Goal: Task Accomplishment & Management: Complete application form

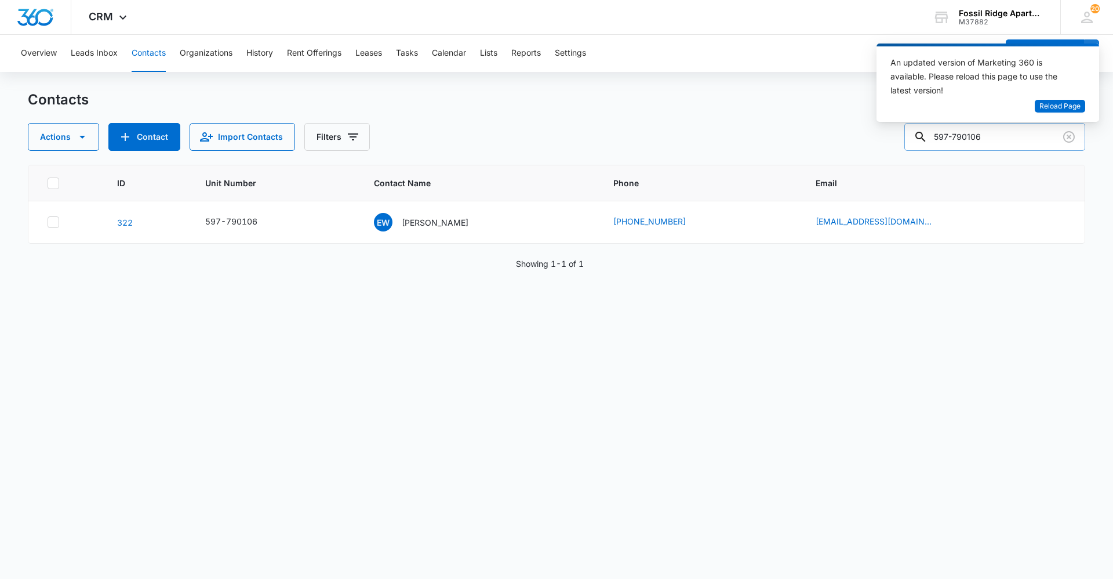
click at [1001, 139] on input "597-790106" at bounding box center [995, 137] width 181 height 28
click at [973, 142] on input "597-" at bounding box center [995, 137] width 181 height 28
type input "597-887307"
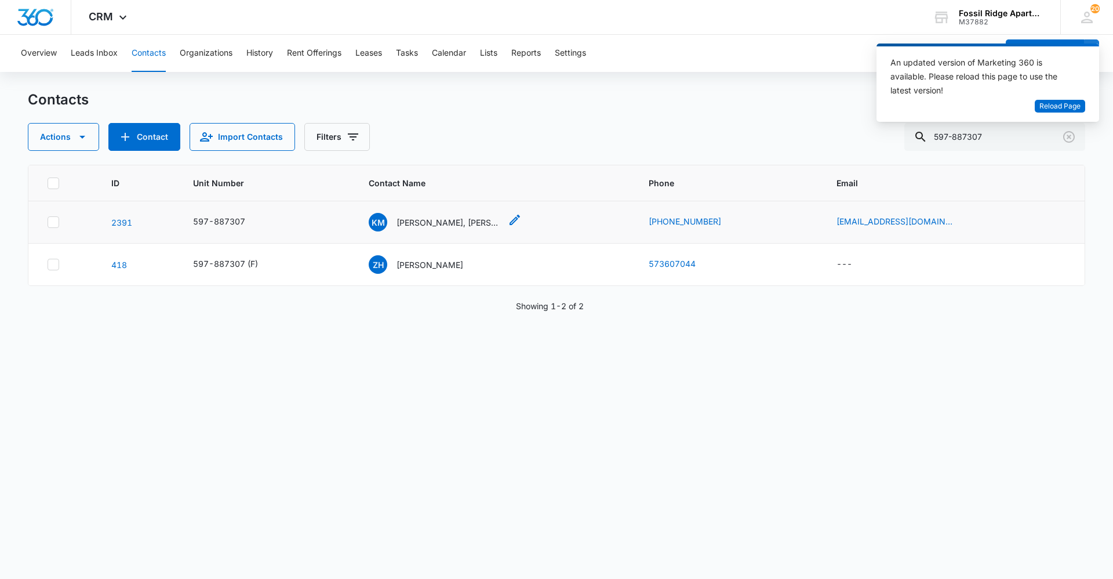
click at [398, 221] on div "KM [PERSON_NAME], [PERSON_NAME]" at bounding box center [435, 222] width 132 height 19
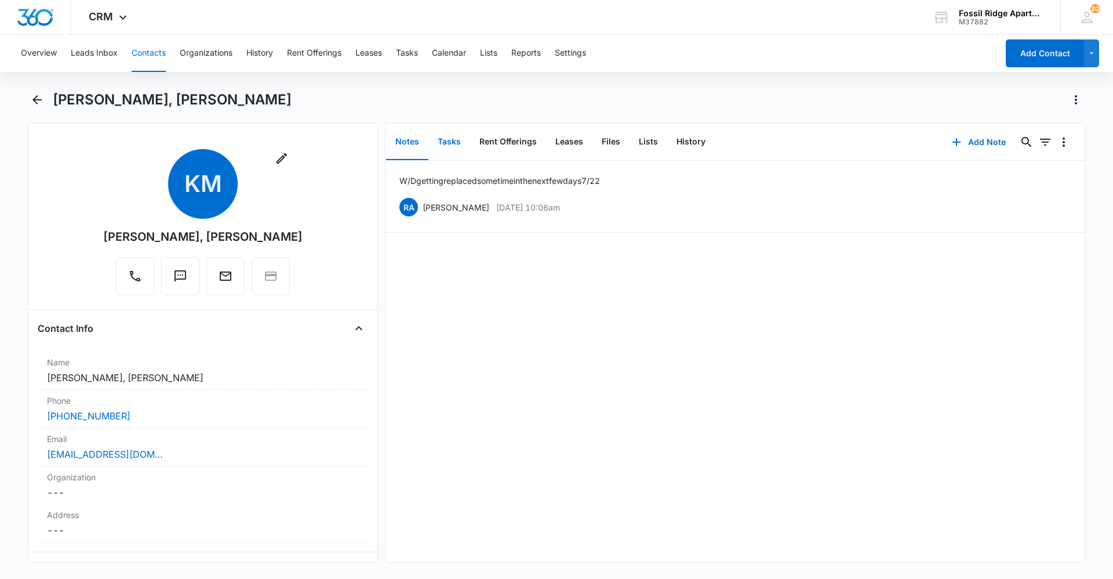
click at [460, 145] on button "Tasks" at bounding box center [450, 142] width 42 height 36
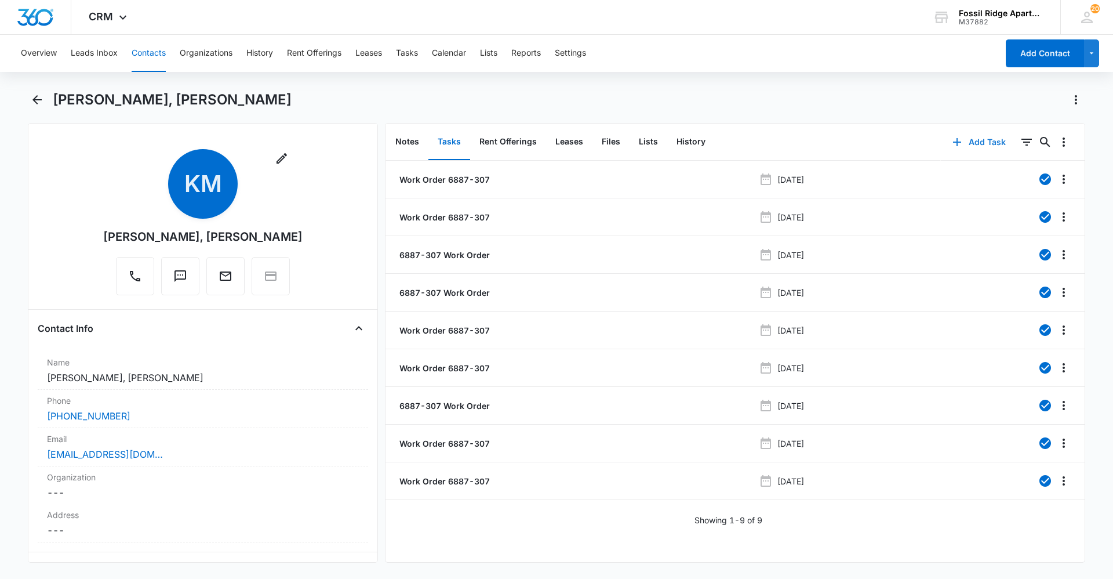
click at [967, 144] on button "Add Task" at bounding box center [979, 142] width 77 height 28
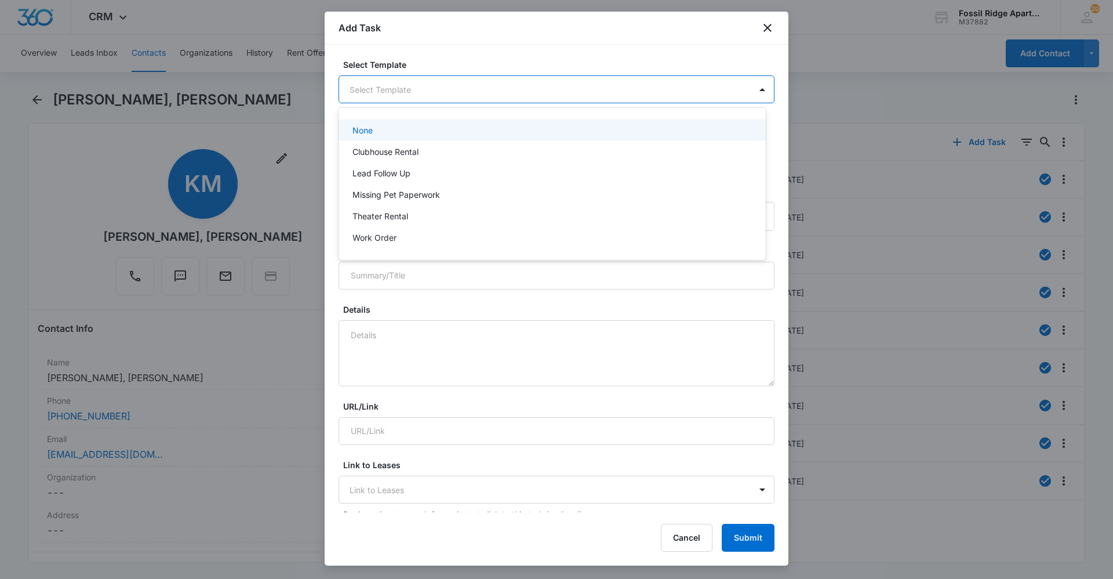
click at [375, 94] on body "CRM Apps Reputation Websites Forms CRM Email Social Content Ads Intelligence Fi…" at bounding box center [556, 289] width 1113 height 579
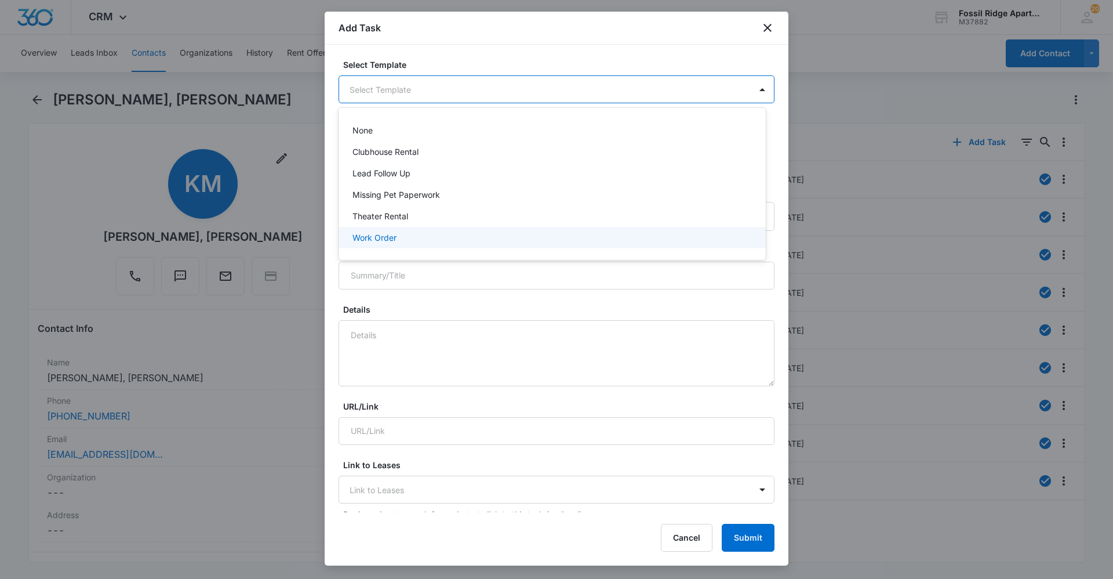
click at [377, 236] on p "Work Order" at bounding box center [375, 237] width 44 height 12
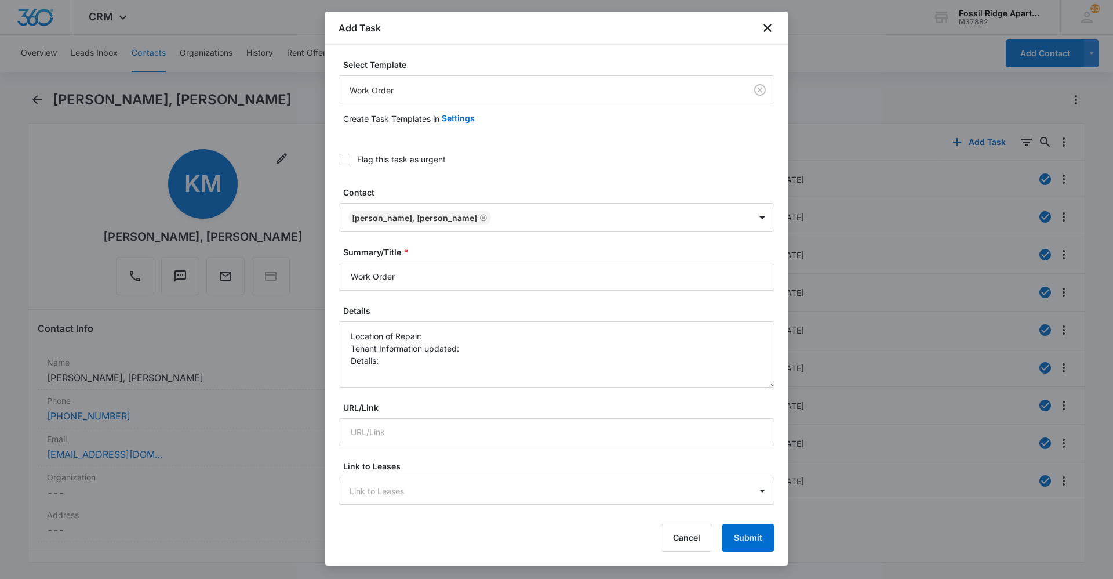
click at [348, 156] on icon at bounding box center [344, 159] width 10 height 10
click at [339, 159] on input "Flag this task as urgent" at bounding box center [339, 159] width 0 height 0
click at [416, 282] on input "Work Order" at bounding box center [557, 277] width 436 height 28
type input "Work Order 6887-307"
click at [430, 335] on textarea "Location of Repair: Tenant Information updated: Details:" at bounding box center [557, 354] width 436 height 66
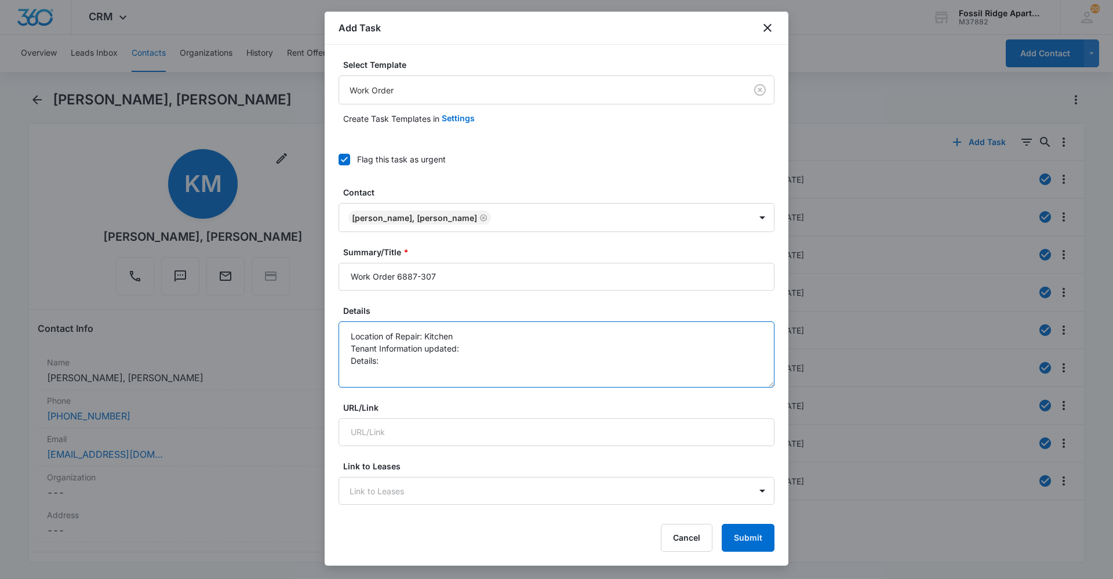
click at [491, 348] on textarea "Location of Repair: Kitchen Tenant Information updated: Details:" at bounding box center [557, 354] width 436 height 66
click at [413, 358] on textarea "Location of Repair: Kitchen Tenant Information updated: yes Details:" at bounding box center [557, 354] width 436 height 66
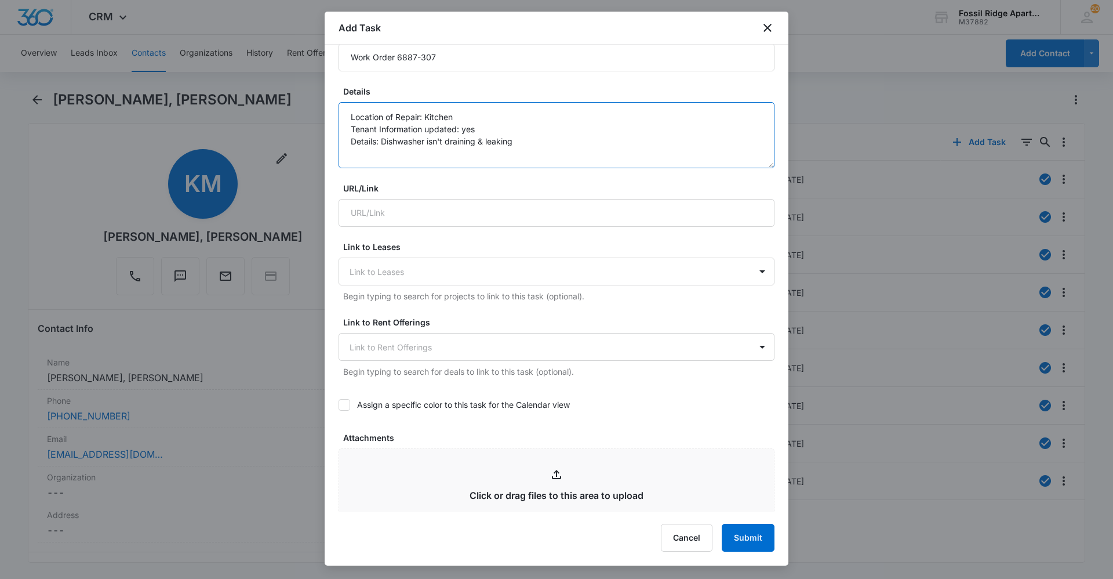
scroll to position [232, 0]
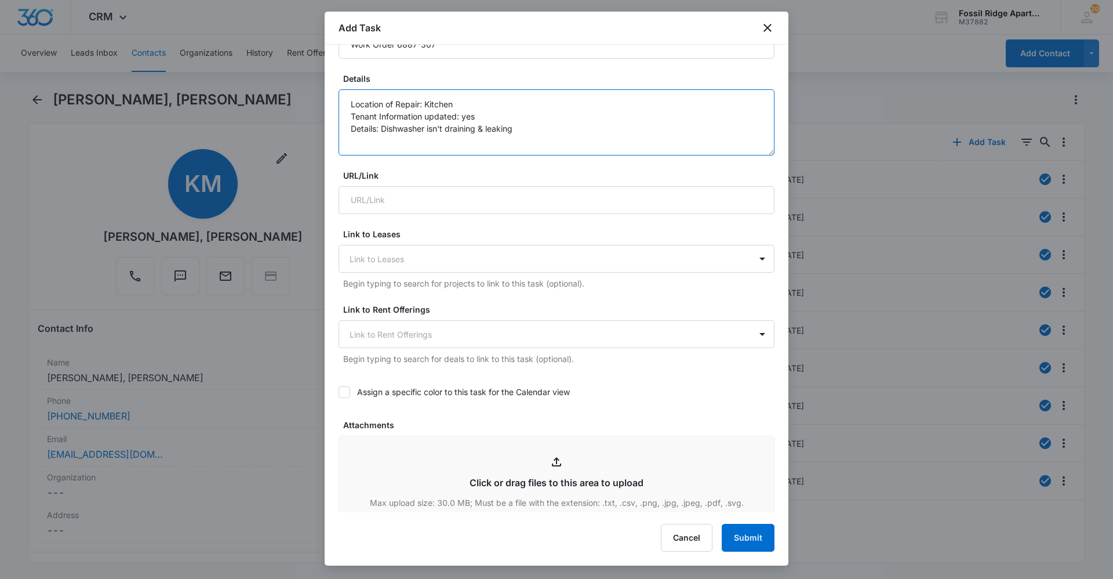
click at [488, 122] on textarea "Location of Repair: Kitchen Tenant Information updated: yes Details: Dishwasher…" at bounding box center [557, 122] width 436 height 66
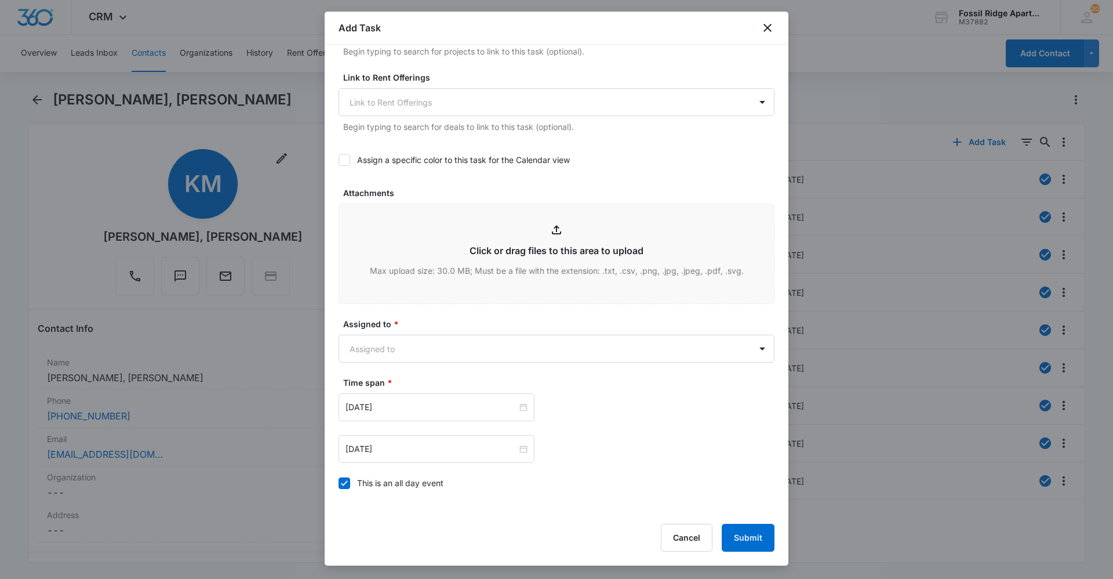
scroll to position [522, 0]
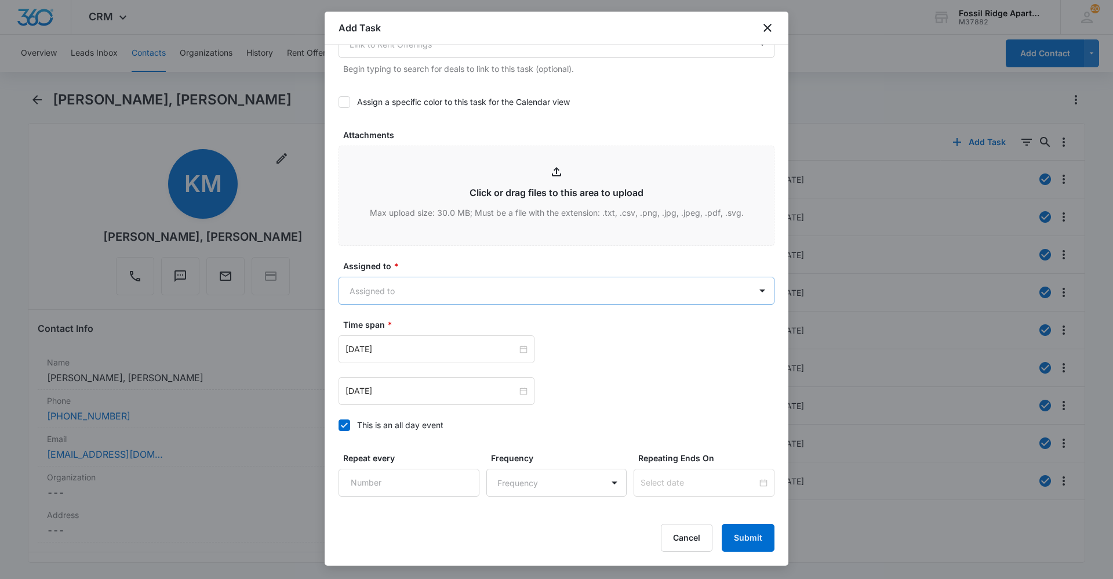
type textarea "Location of Repair: Kitchen Tenant Information updated: yes Details: Dishwasher…"
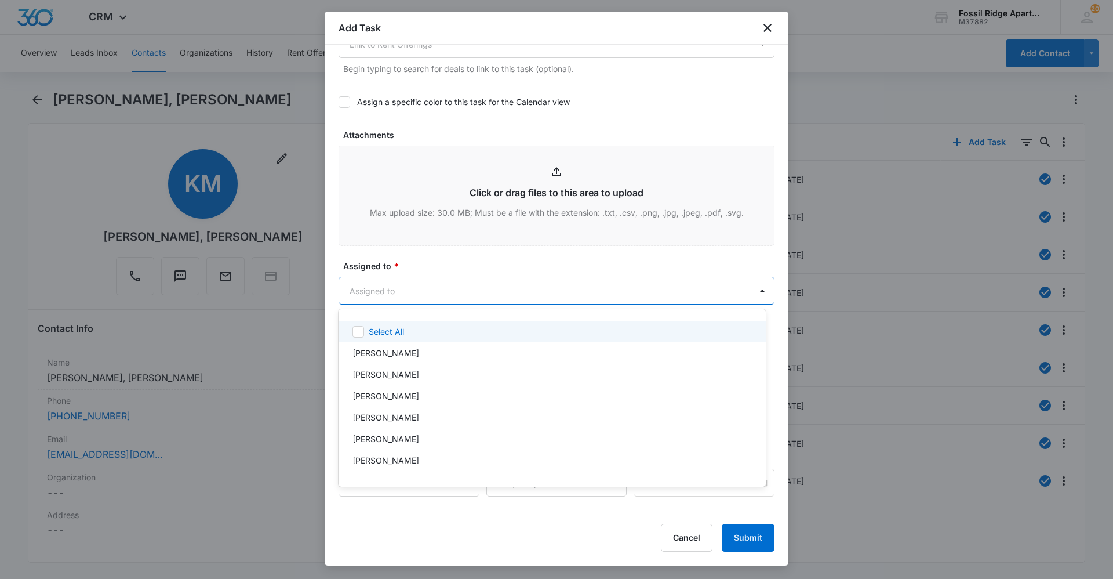
click at [425, 303] on body "CRM Apps Reputation Websites Forms CRM Email Social Content Ads Intelligence Fi…" at bounding box center [556, 289] width 1113 height 579
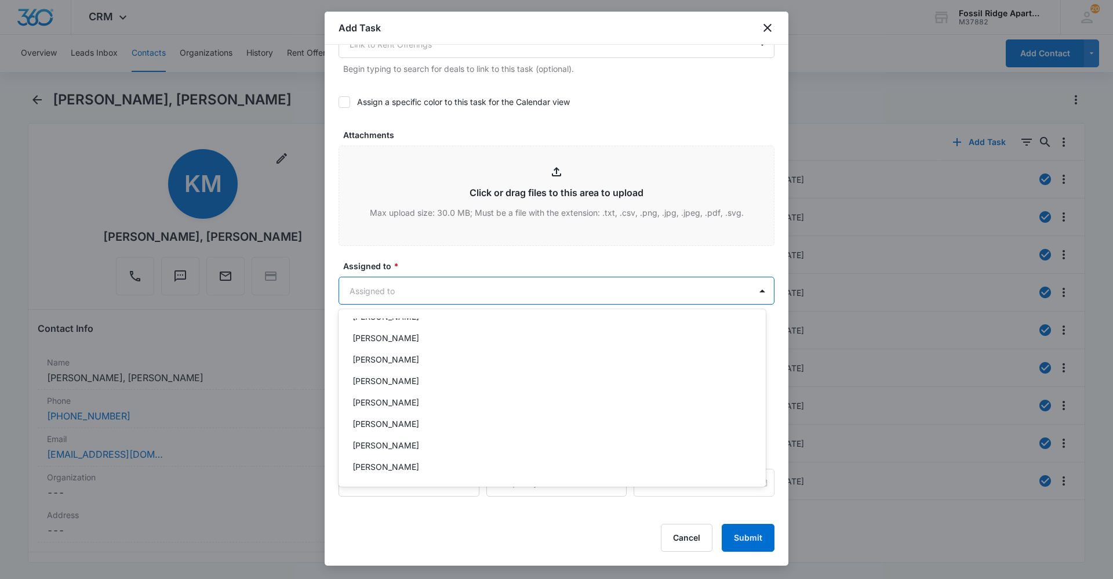
scroll to position [116, 0]
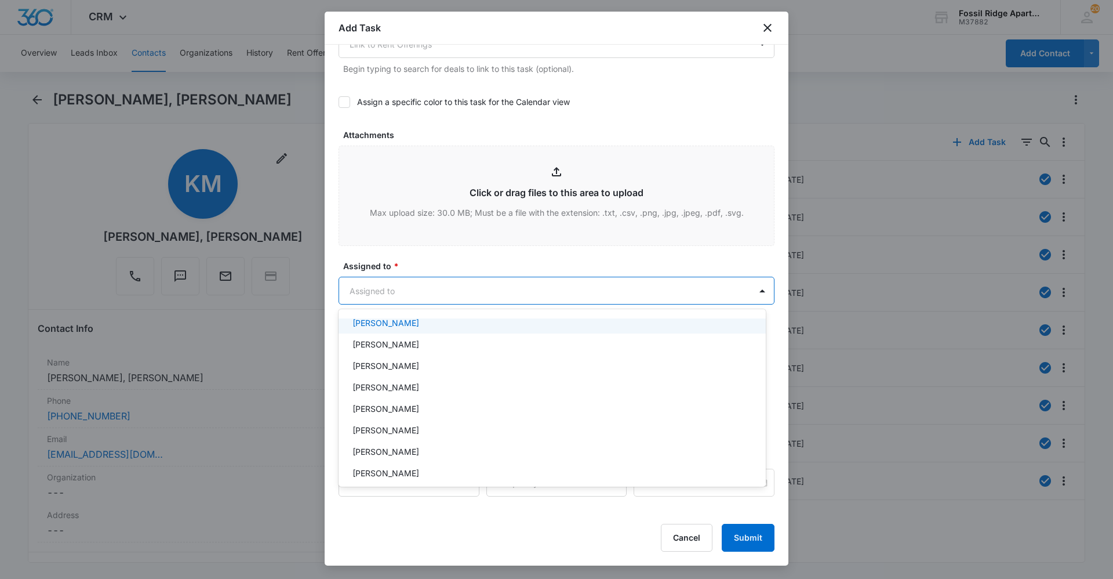
click at [436, 288] on div at bounding box center [556, 289] width 1113 height 579
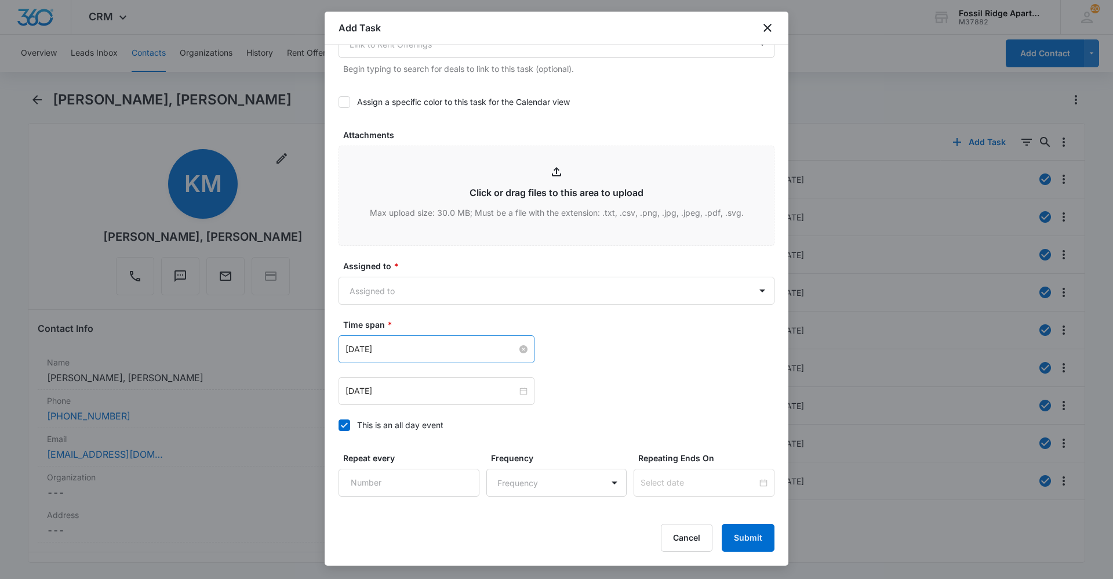
click at [488, 354] on input "Apr 2, 2024" at bounding box center [432, 349] width 172 height 13
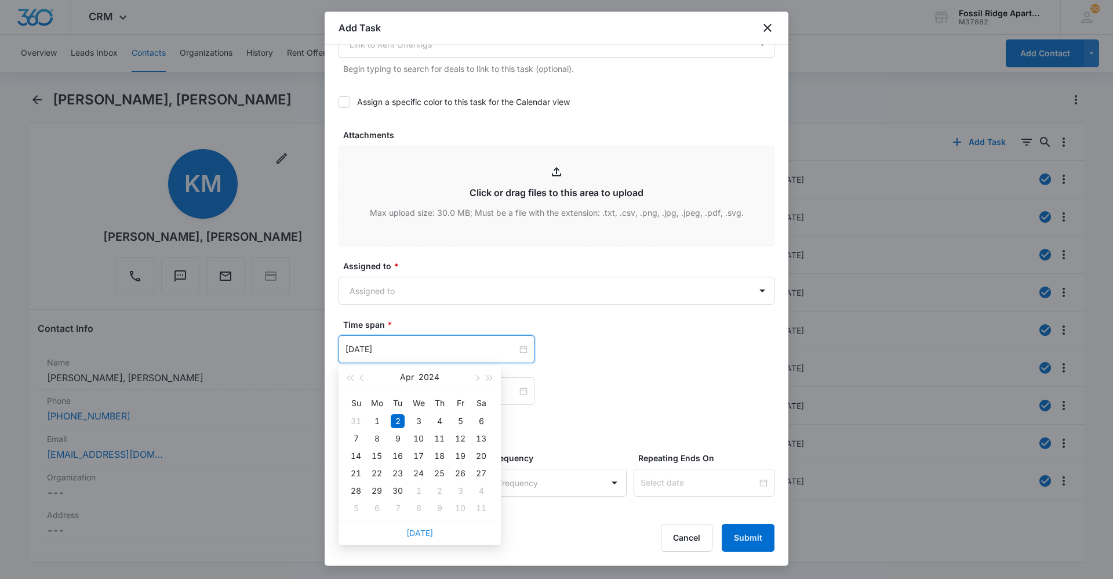
click at [415, 536] on link "Today" at bounding box center [419, 533] width 27 height 10
type input "Sep 16, 2025"
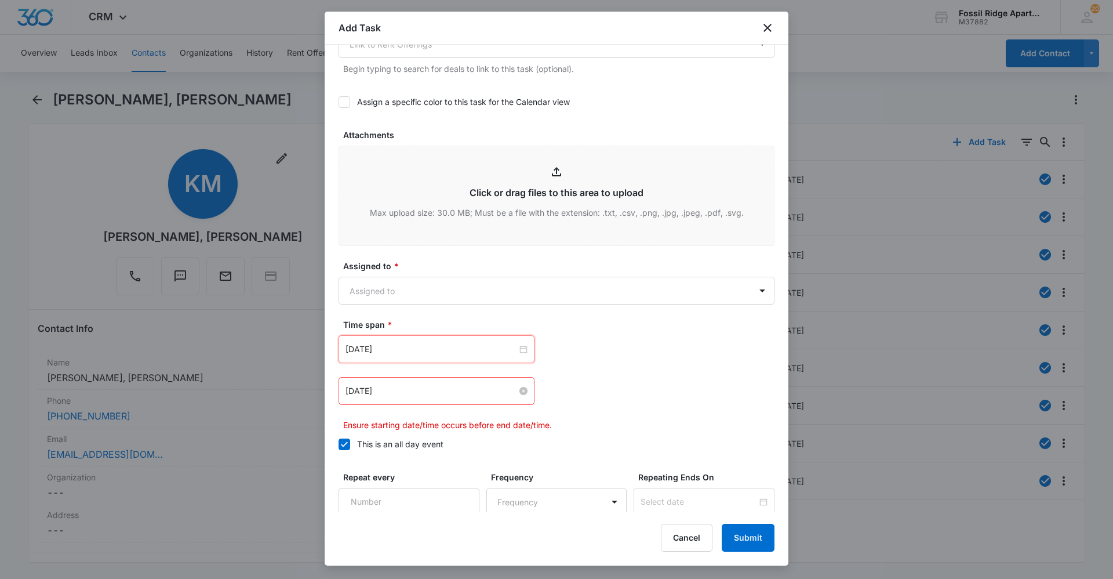
click at [441, 395] on input "Apr 2, 2024" at bounding box center [432, 390] width 172 height 13
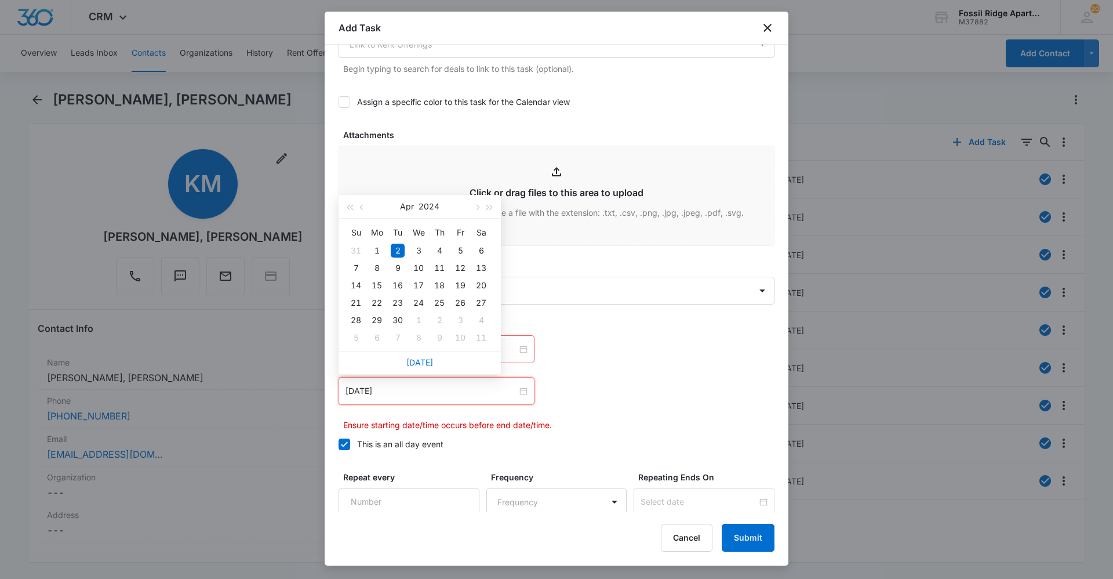
click at [432, 360] on div "Today" at bounding box center [420, 362] width 162 height 23
click at [411, 362] on link "Today" at bounding box center [419, 362] width 27 height 10
type input "Sep 16, 2025"
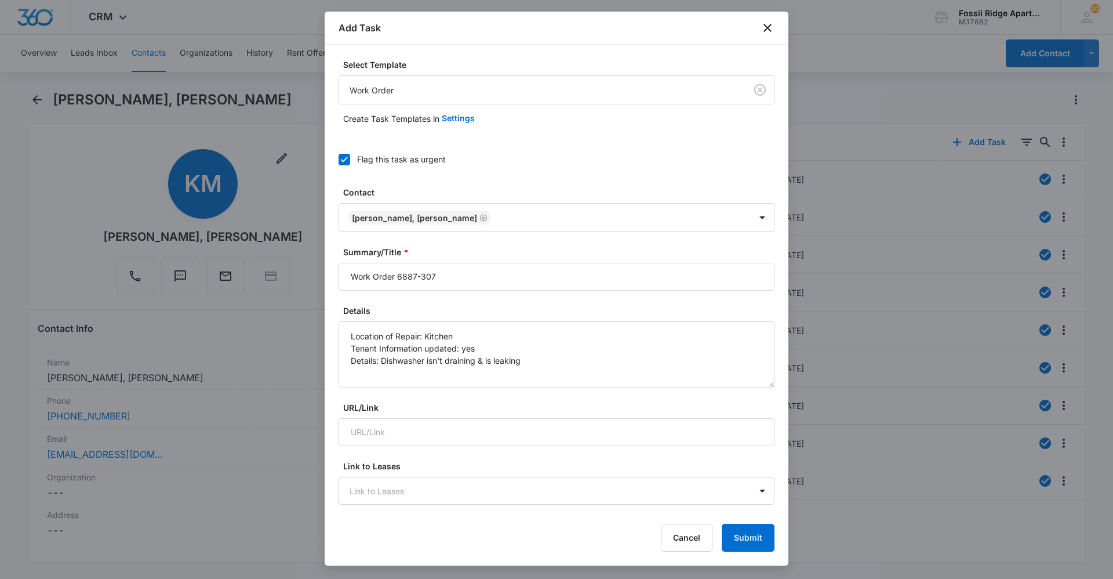
scroll to position [406, 0]
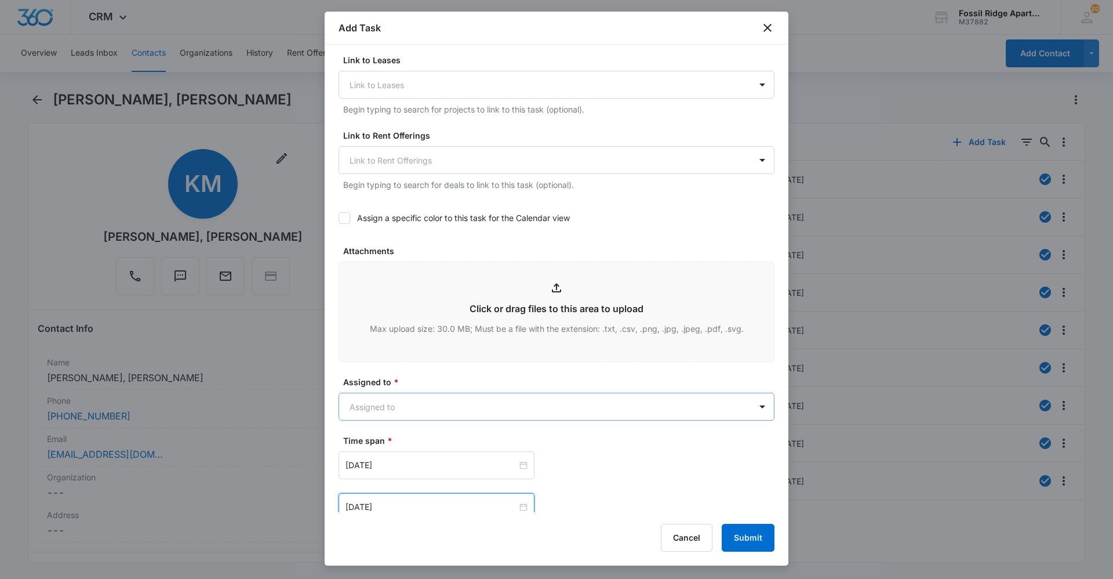
click at [421, 412] on body "CRM Apps Reputation Websites Forms CRM Email Social Content Ads Intelligence Fi…" at bounding box center [556, 289] width 1113 height 579
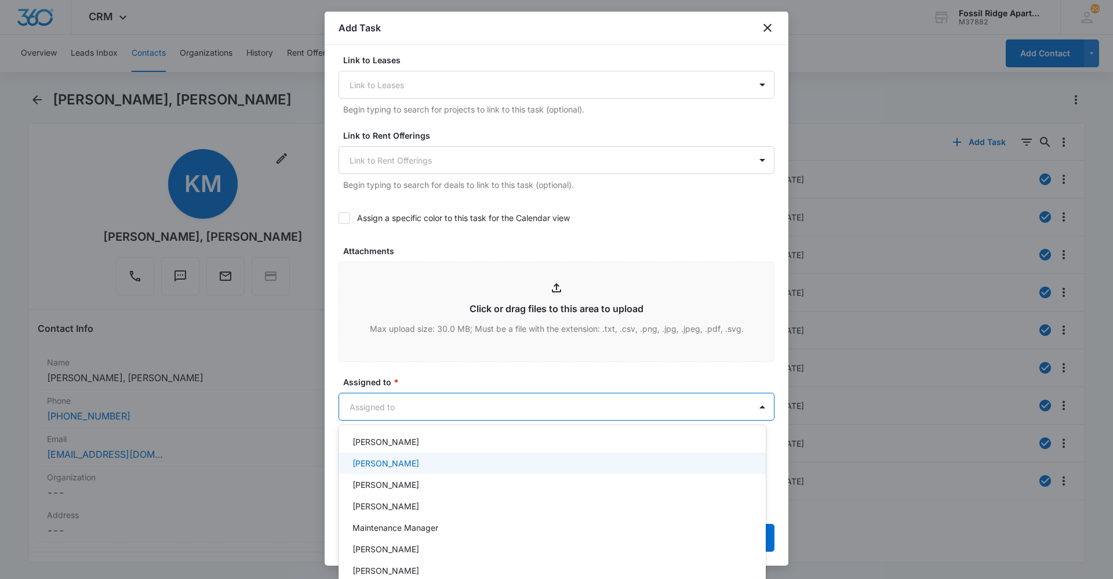
scroll to position [0, 0]
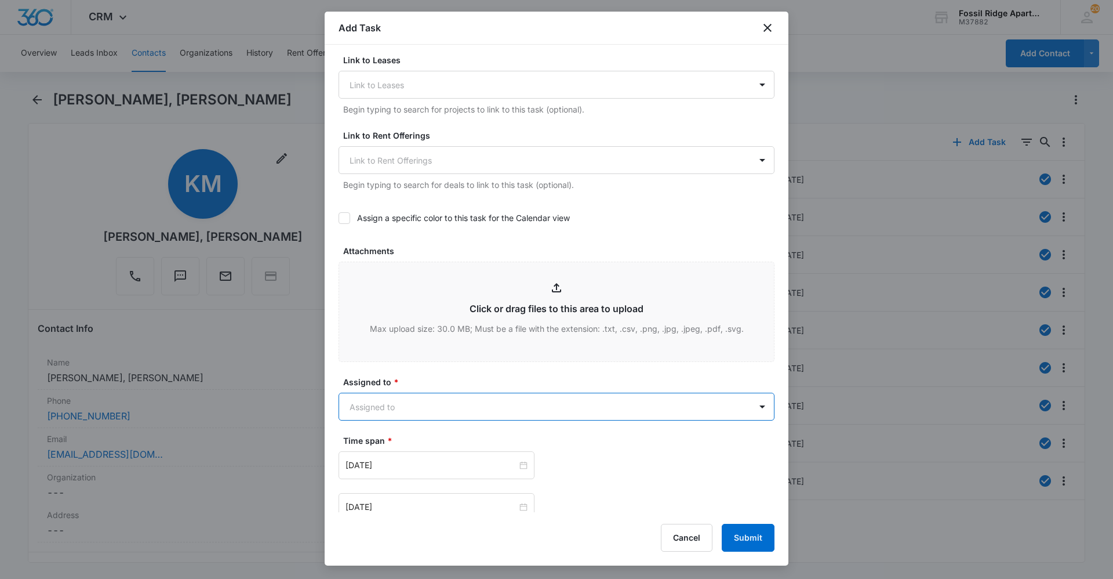
click at [469, 394] on body "CRM Apps Reputation Websites Forms CRM Email Social Content Ads Intelligence Fi…" at bounding box center [556, 289] width 1113 height 579
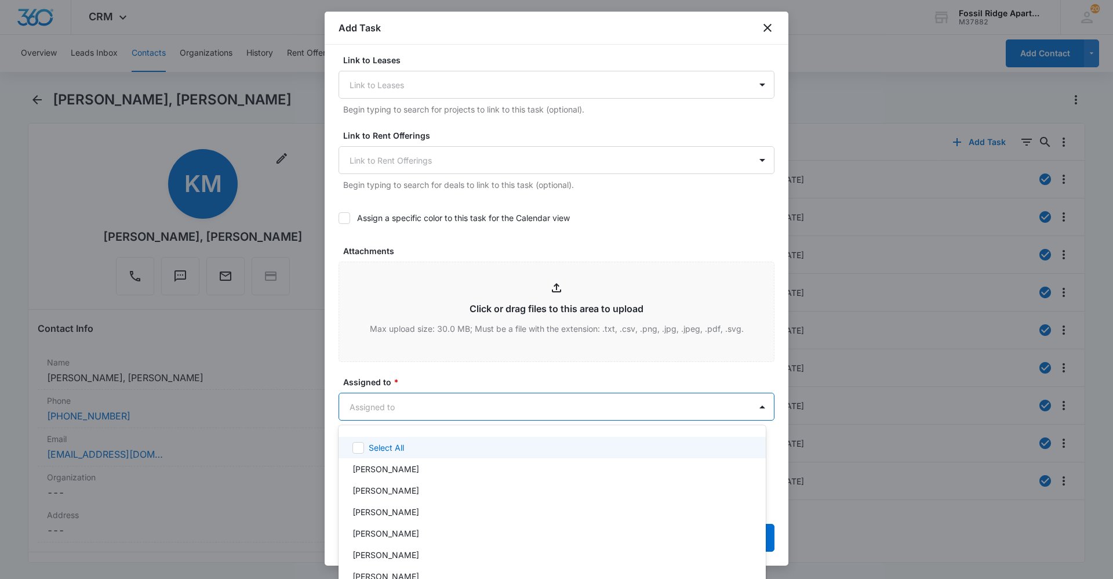
click at [470, 403] on div at bounding box center [556, 289] width 1113 height 579
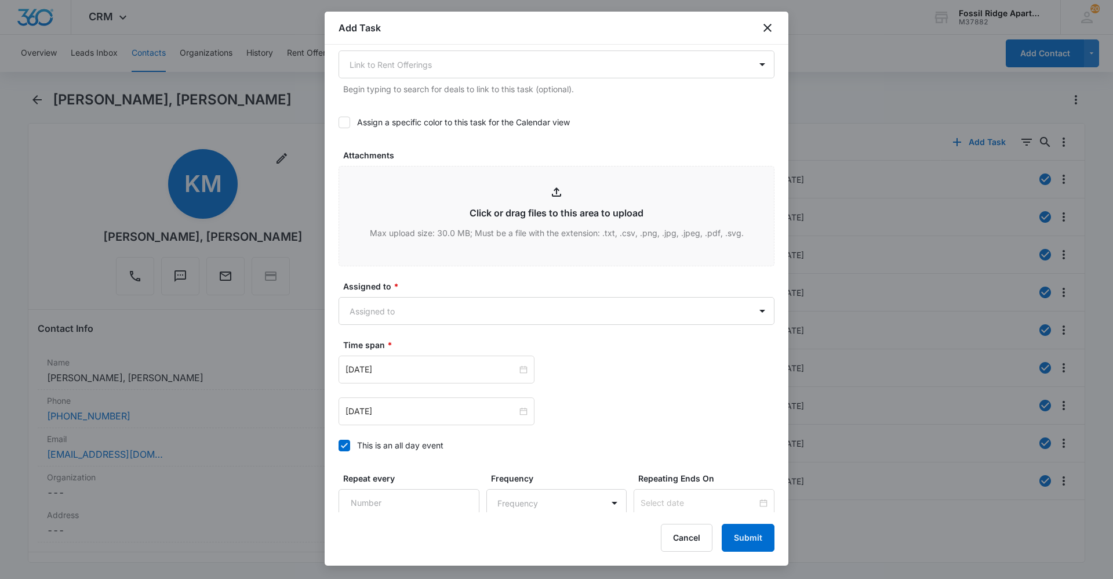
scroll to position [605, 0]
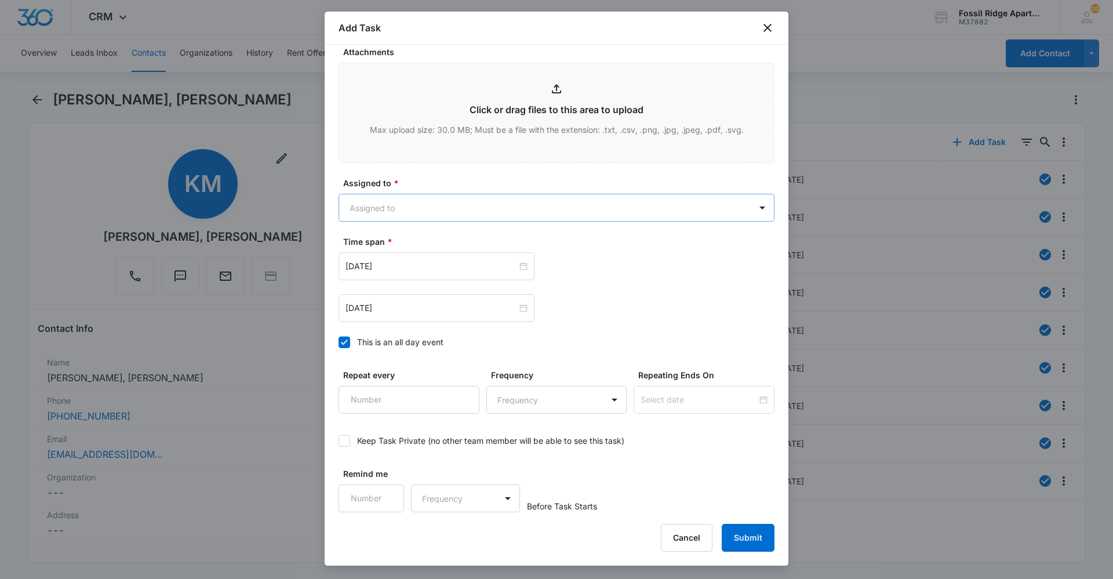
click at [377, 209] on body "CRM Apps Reputation Websites Forms CRM Email Social Content Ads Intelligence Fi…" at bounding box center [556, 289] width 1113 height 579
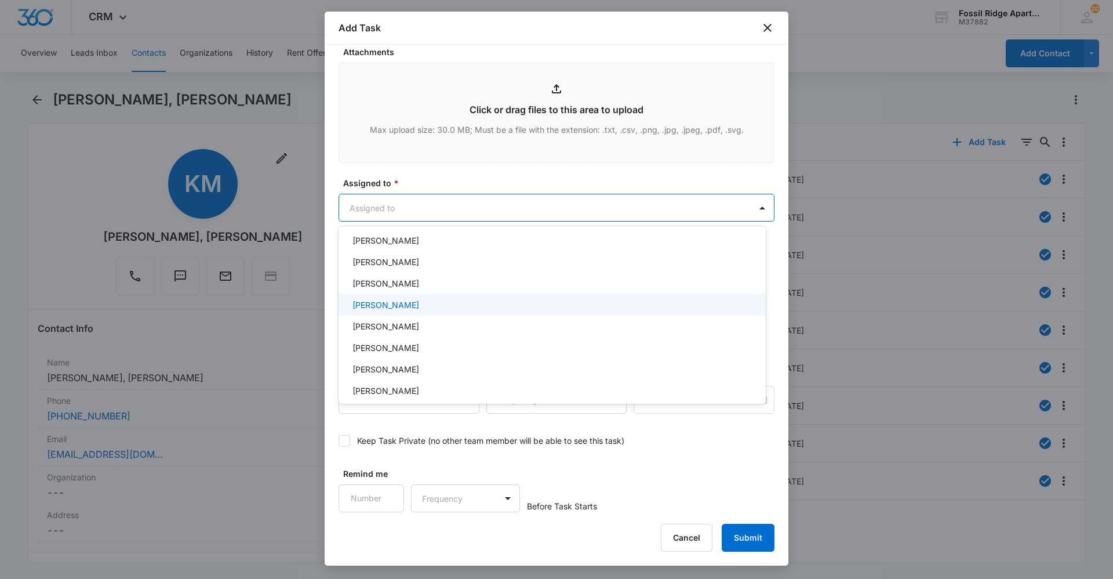
scroll to position [174, 0]
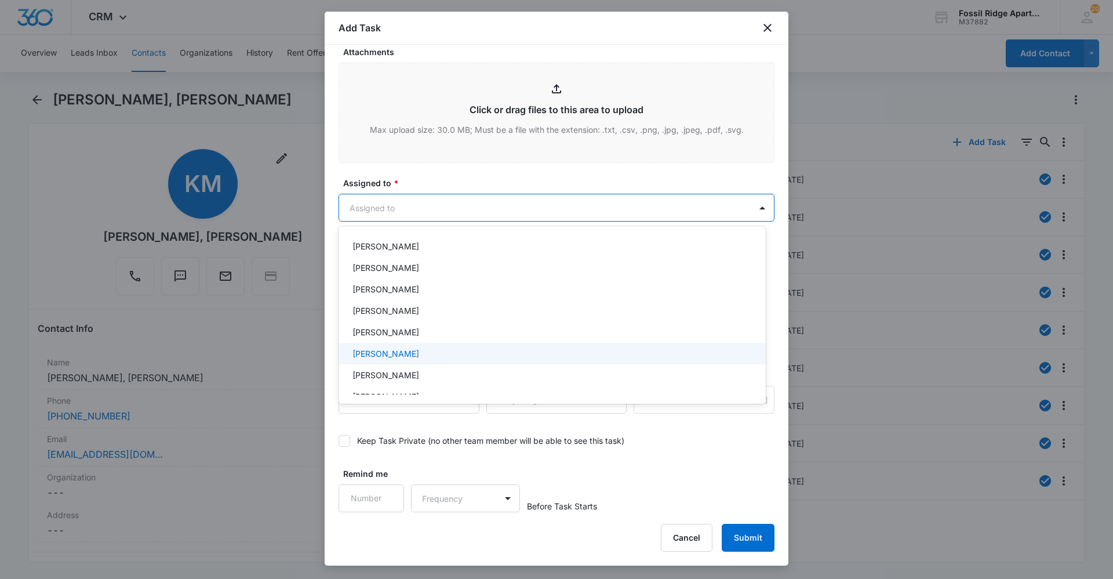
click at [411, 348] on div "Leotis Johnson" at bounding box center [551, 353] width 397 height 12
click at [590, 188] on div at bounding box center [556, 289] width 1113 height 579
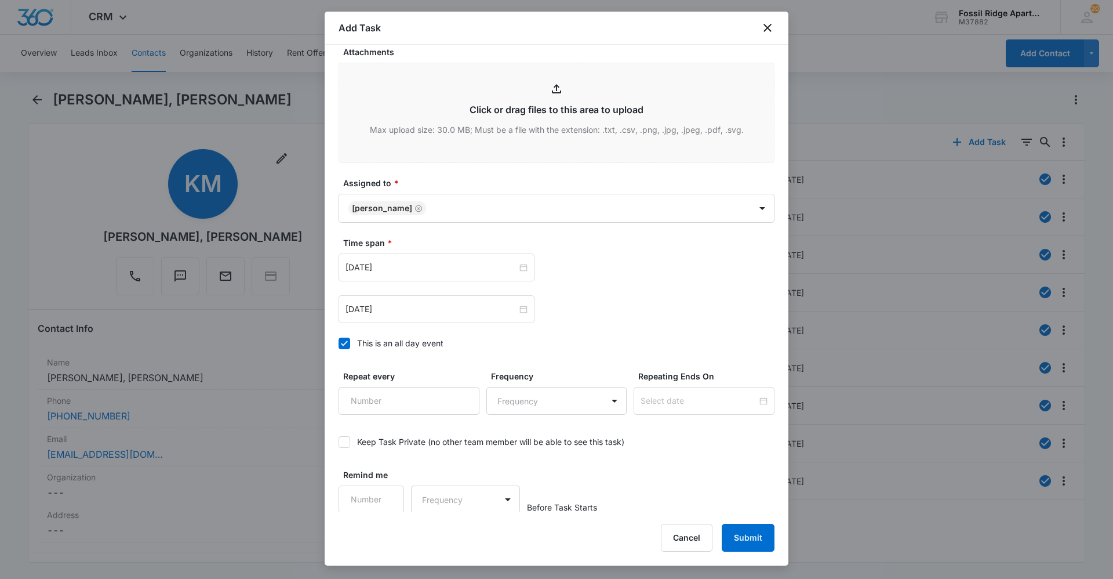
scroll to position [606, 0]
click at [759, 546] on button "Submit" at bounding box center [748, 538] width 53 height 28
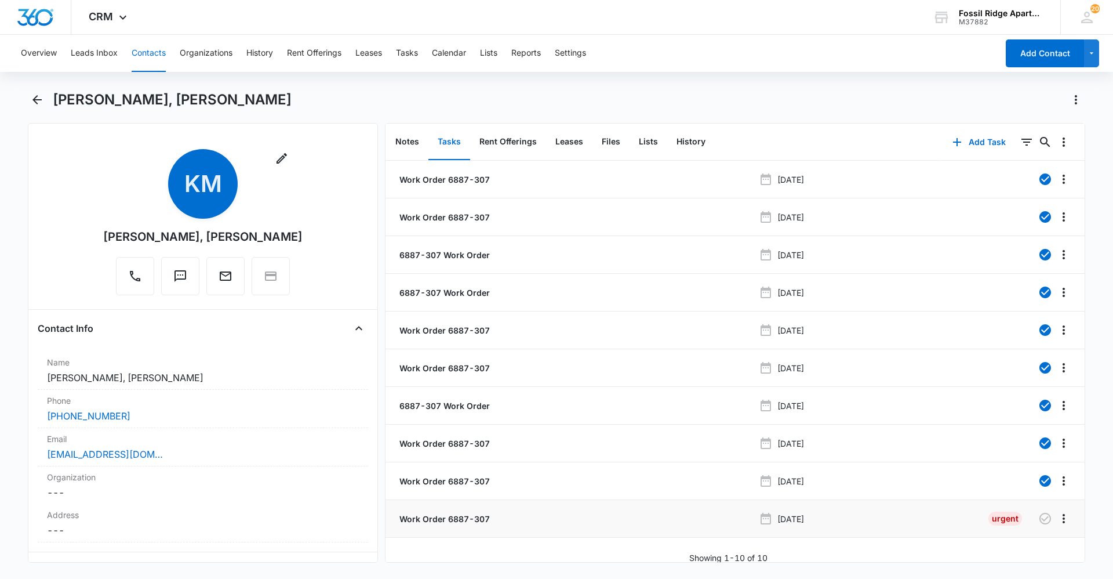
click at [509, 517] on div "Work Order 6887-307" at bounding box center [575, 519] width 357 height 12
click at [916, 511] on div "Sep 16, 2025" at bounding box center [869, 517] width 220 height 14
click at [1063, 512] on icon "Overflow Menu" at bounding box center [1064, 516] width 2 height 9
click at [462, 511] on p "Work Order 6887-307" at bounding box center [443, 517] width 93 height 12
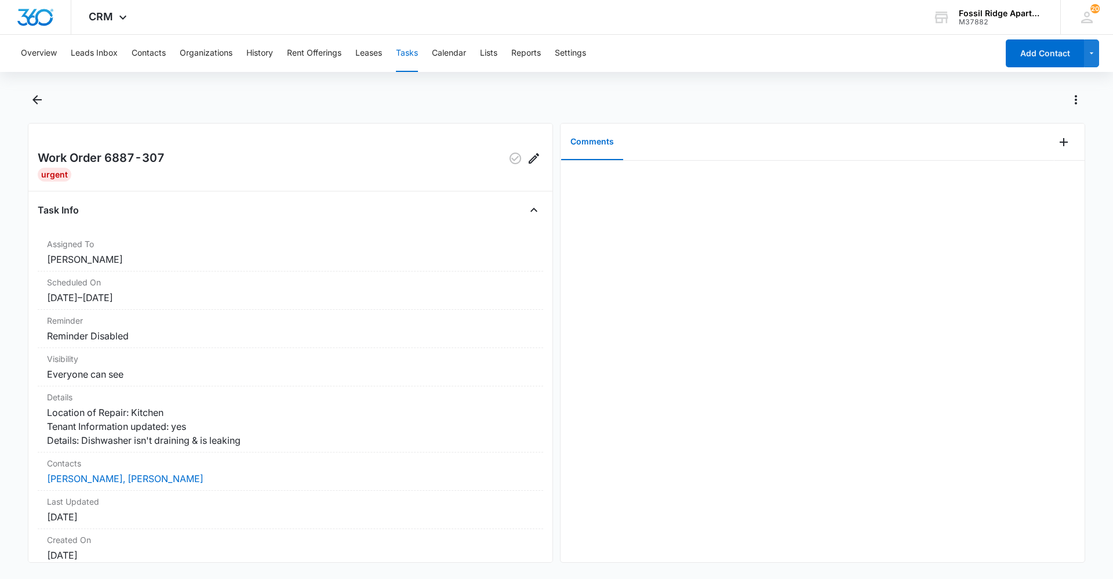
drag, startPoint x: 767, startPoint y: 279, endPoint x: 779, endPoint y: 273, distance: 13.5
click at [772, 278] on div at bounding box center [823, 361] width 524 height 401
click at [139, 56] on button "Contacts" at bounding box center [149, 53] width 34 height 37
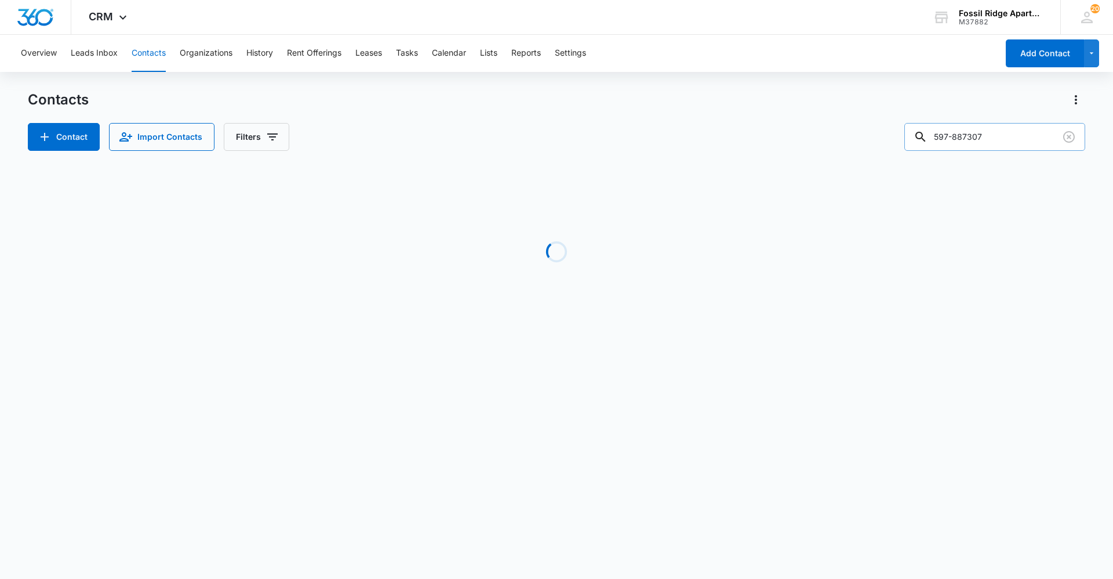
drag, startPoint x: 1011, startPoint y: 140, endPoint x: 963, endPoint y: 135, distance: 48.4
click at [963, 135] on input "597-887307" at bounding box center [995, 137] width 181 height 28
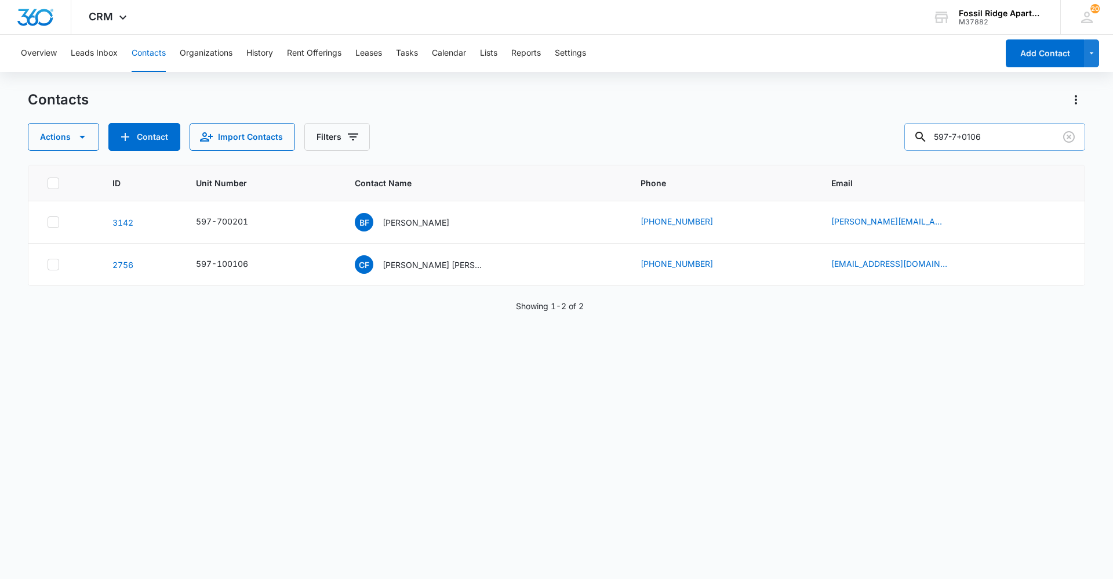
click at [949, 131] on input "597-7+0106" at bounding box center [995, 137] width 181 height 28
click at [975, 137] on input "597-7+0106" at bounding box center [995, 137] width 181 height 28
type input "597-790106"
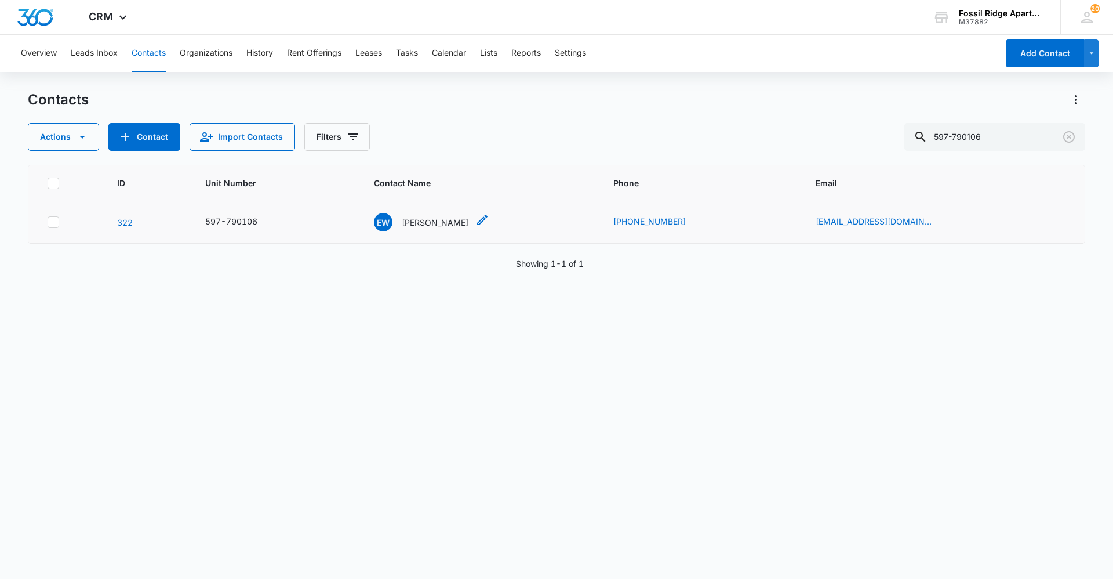
click at [446, 216] on p "[PERSON_NAME]" at bounding box center [435, 222] width 67 height 12
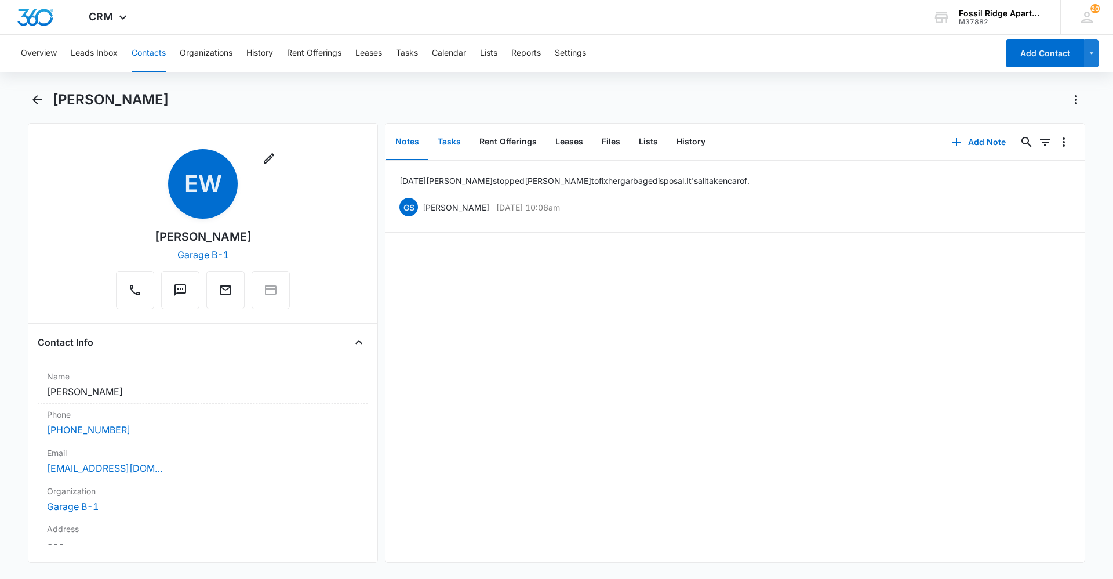
click at [455, 146] on button "Tasks" at bounding box center [450, 142] width 42 height 36
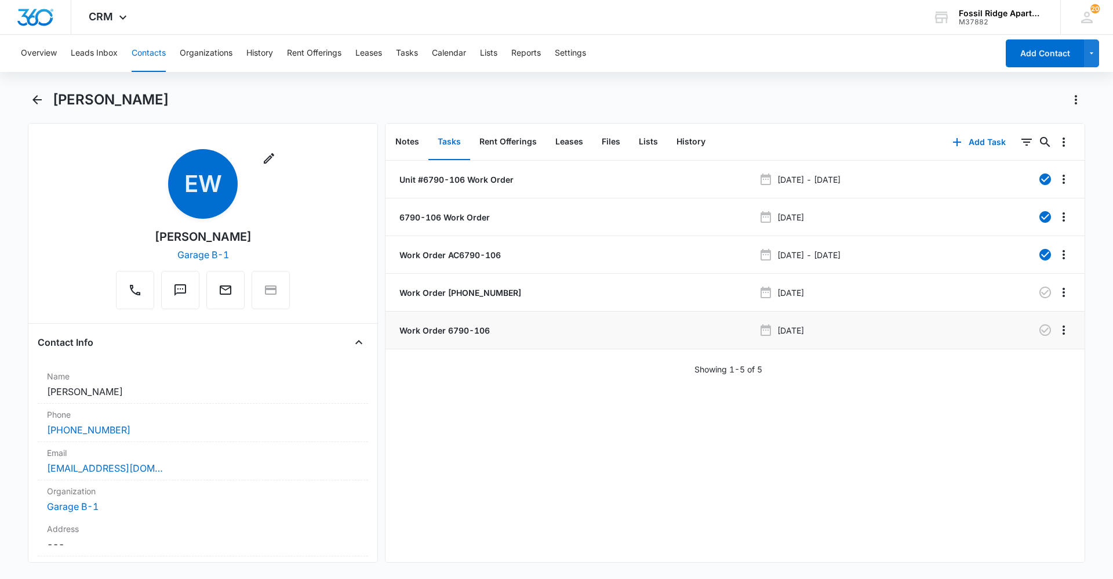
click at [451, 328] on p "Work Order 6790-106" at bounding box center [443, 330] width 93 height 12
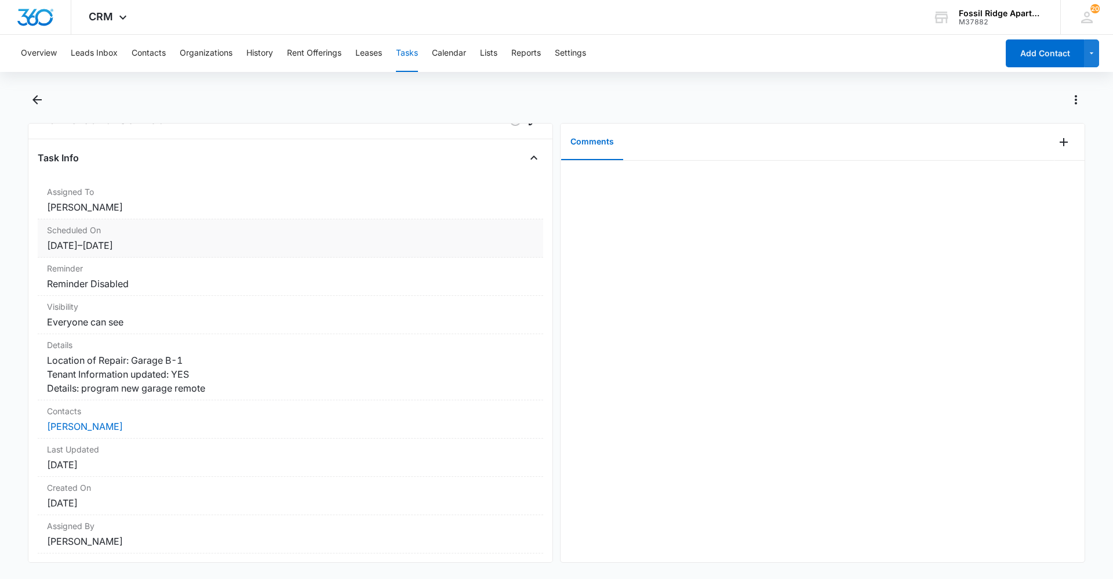
scroll to position [58, 0]
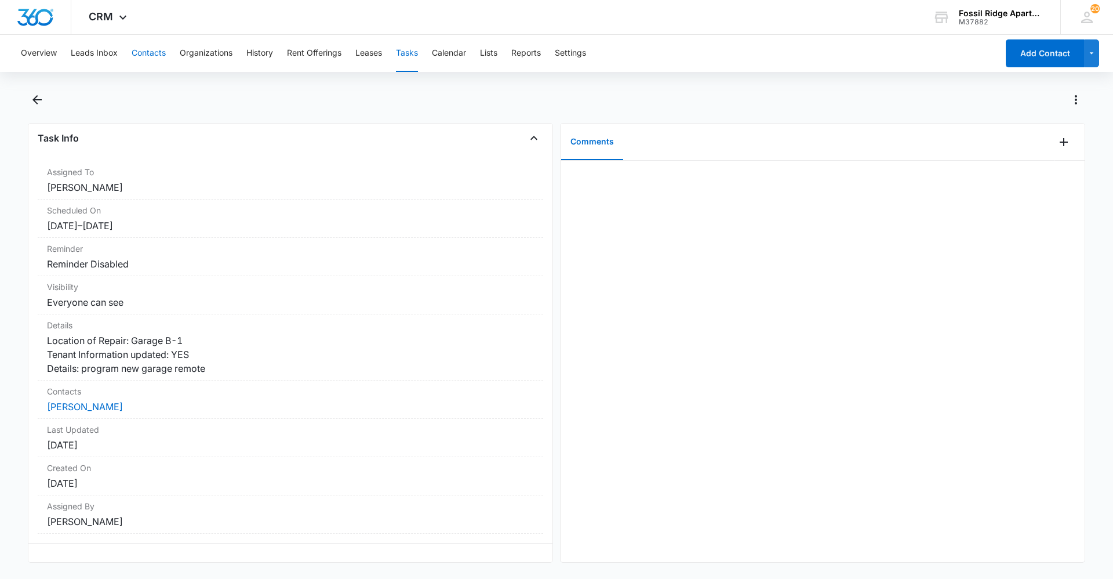
click at [155, 57] on button "Contacts" at bounding box center [149, 53] width 34 height 37
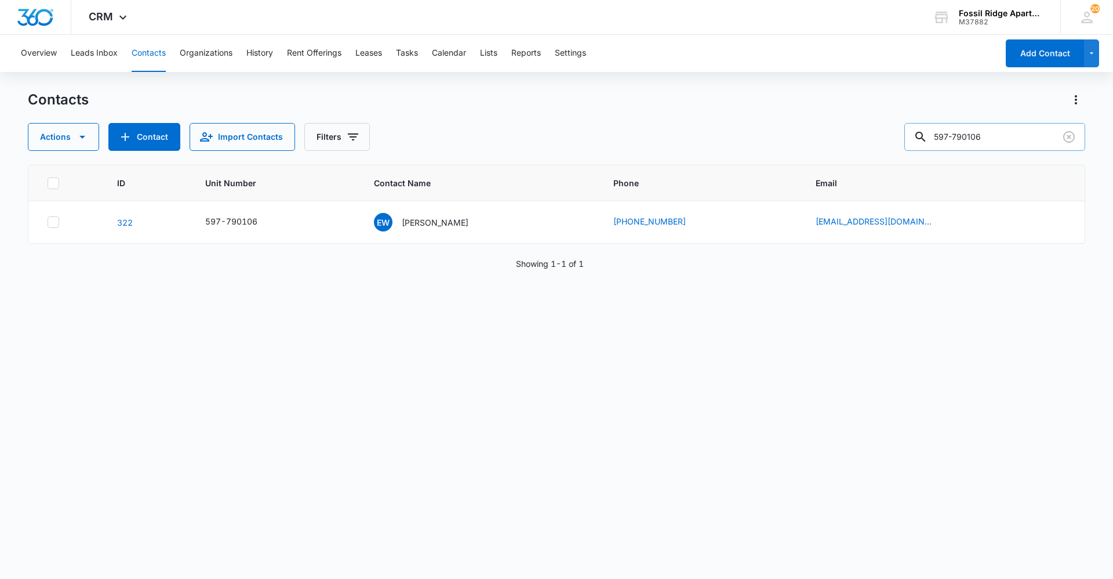
click at [1022, 133] on input "597-790106" at bounding box center [995, 137] width 181 height 28
drag, startPoint x: 997, startPoint y: 130, endPoint x: 863, endPoint y: 128, distance: 134.5
click at [863, 128] on div "Actions Contact Import Contacts Filters 597-790106" at bounding box center [557, 137] width 1058 height 28
type input "597-990207"
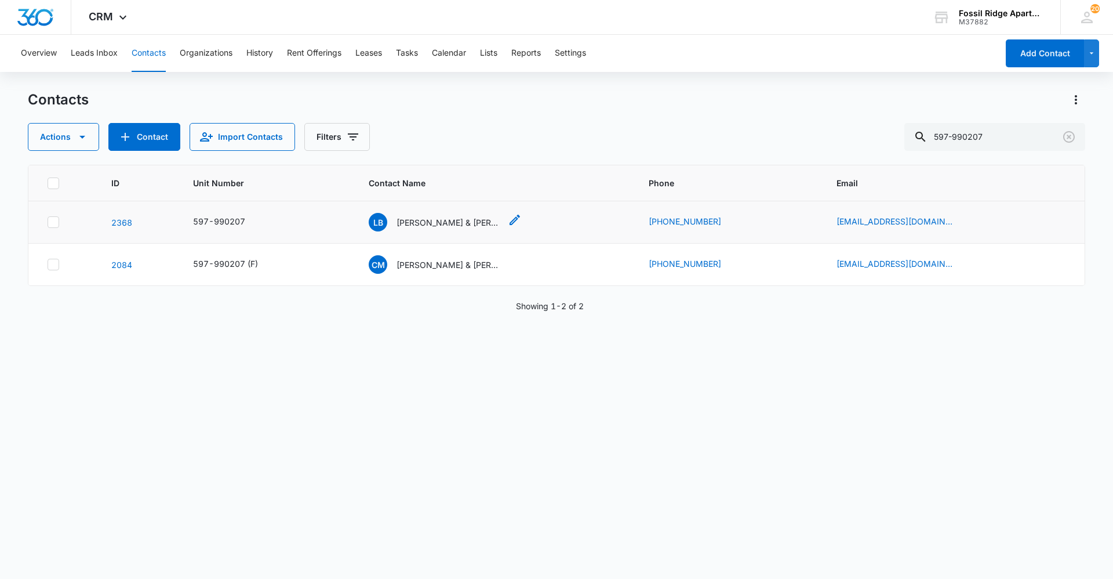
click at [424, 221] on p "Lauren Busey & Elizabeth Wald" at bounding box center [449, 222] width 104 height 12
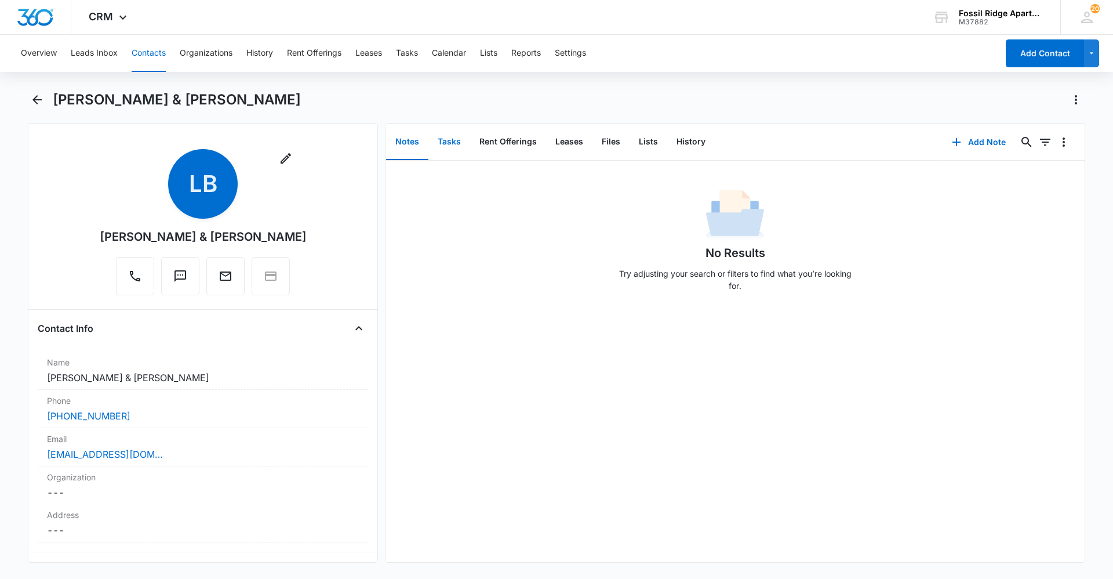
click at [454, 143] on button "Tasks" at bounding box center [450, 142] width 42 height 36
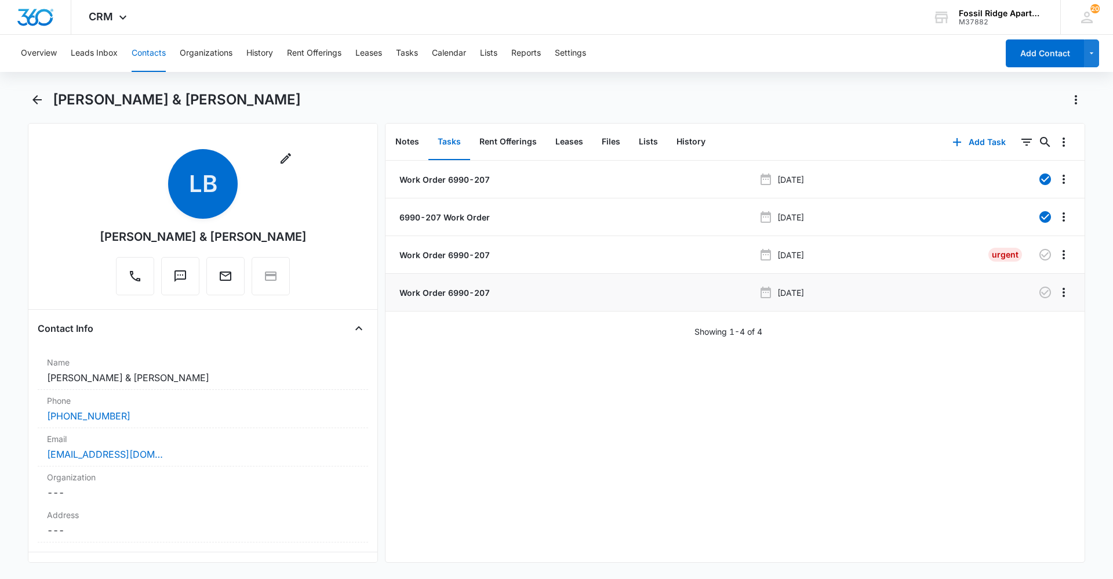
click at [457, 290] on p "Work Order 6990-207" at bounding box center [443, 292] width 93 height 12
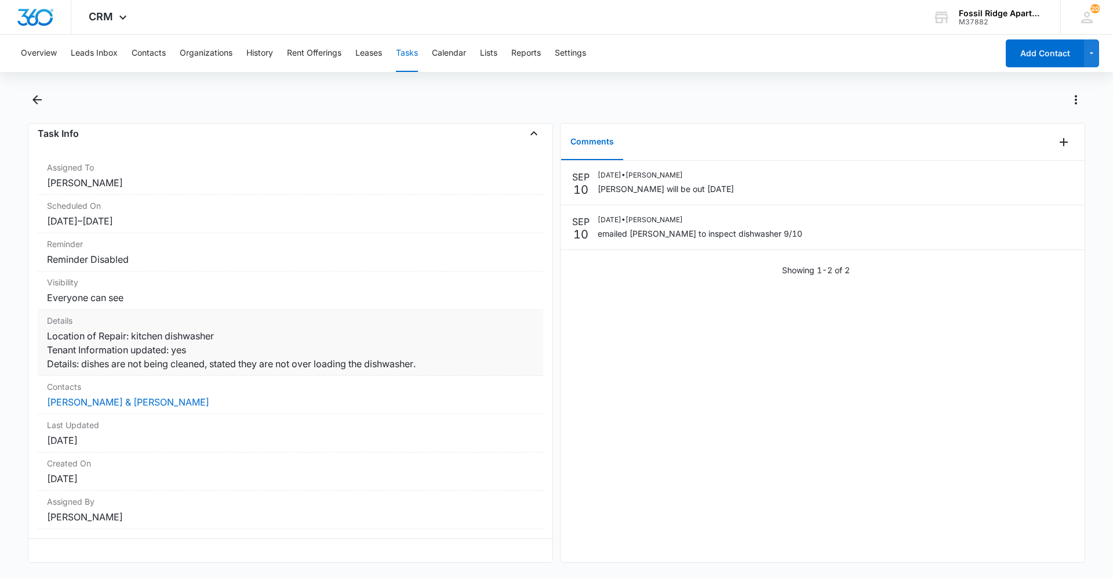
scroll to position [85, 0]
click at [1058, 147] on icon "Add Comment" at bounding box center [1064, 142] width 14 height 14
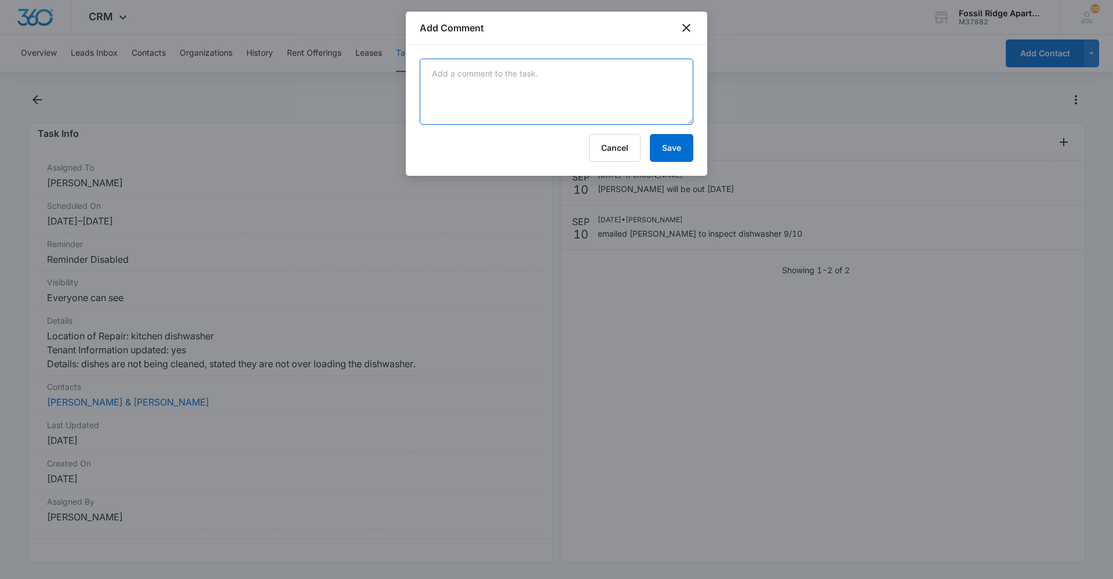
click at [509, 109] on textarea at bounding box center [557, 92] width 274 height 66
type textarea "Dishwasher has been repaired (pump was inserted)"
click at [678, 142] on button "Save" at bounding box center [671, 148] width 43 height 28
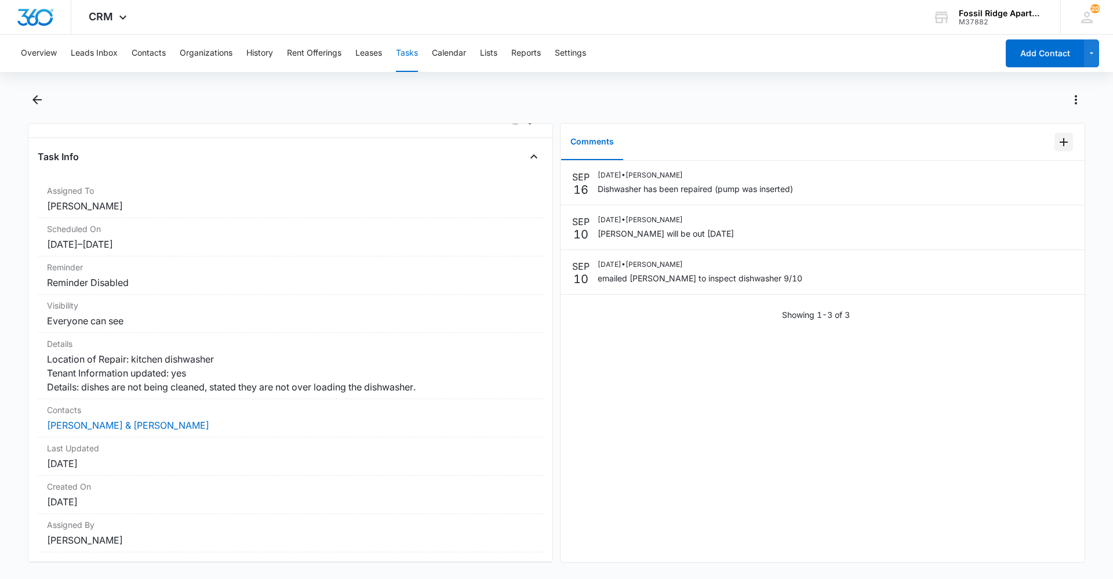
scroll to position [0, 0]
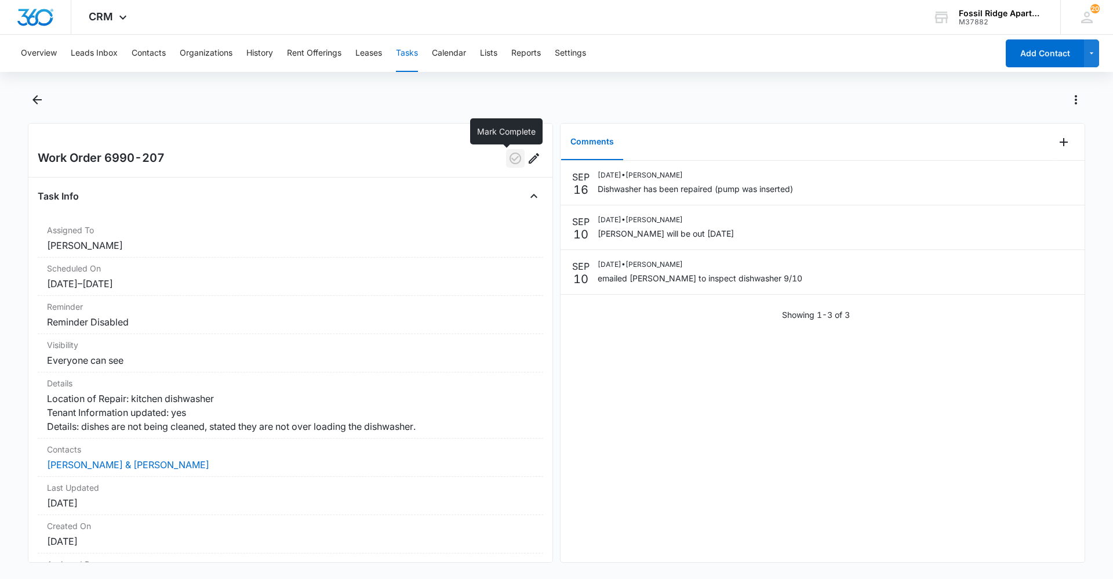
click at [511, 155] on icon "button" at bounding box center [516, 159] width 12 height 12
click at [407, 52] on button "Tasks" at bounding box center [407, 53] width 22 height 37
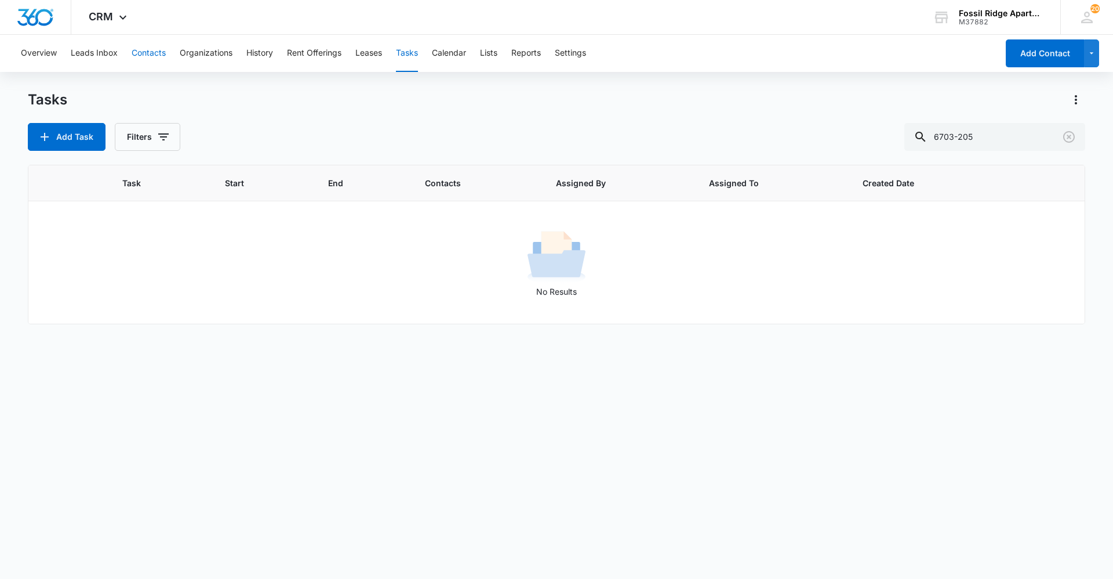
click at [150, 50] on button "Contacts" at bounding box center [149, 53] width 34 height 37
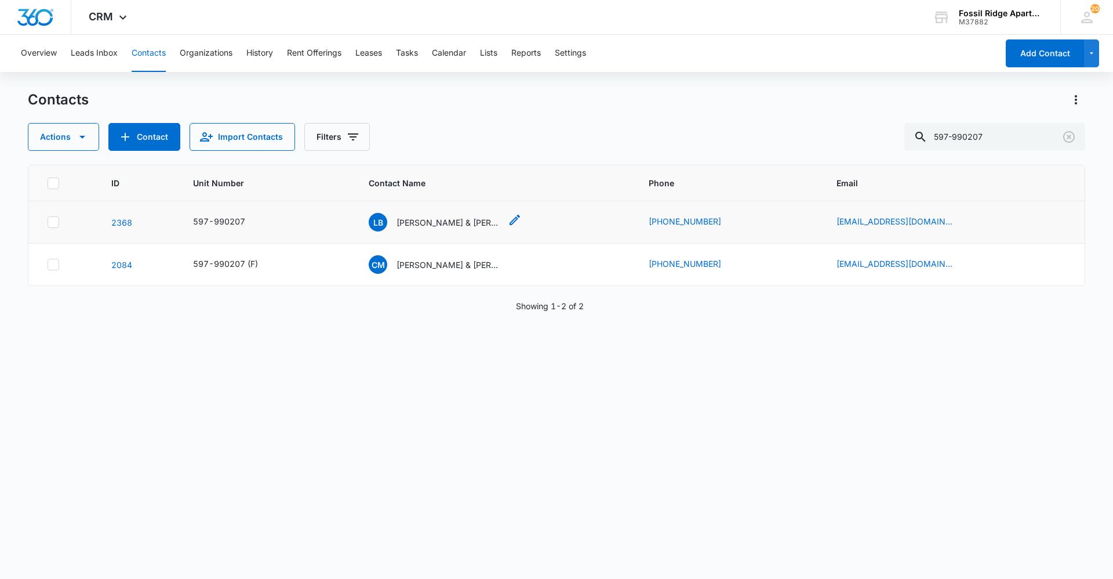
click at [425, 223] on p "Lauren Busey & Elizabeth Wald" at bounding box center [449, 222] width 104 height 12
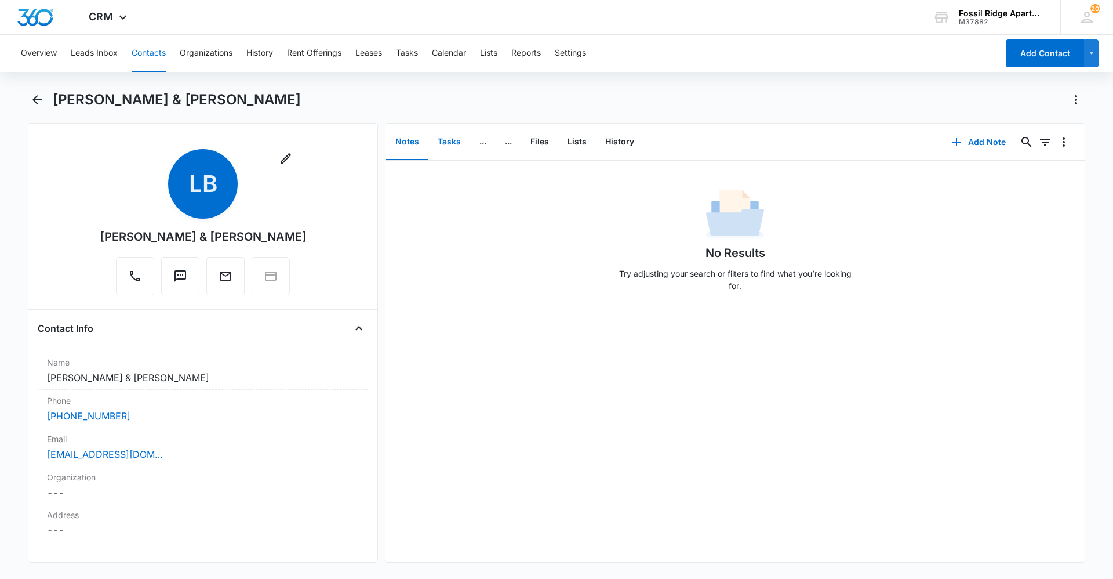
click at [461, 140] on button "Tasks" at bounding box center [450, 142] width 42 height 36
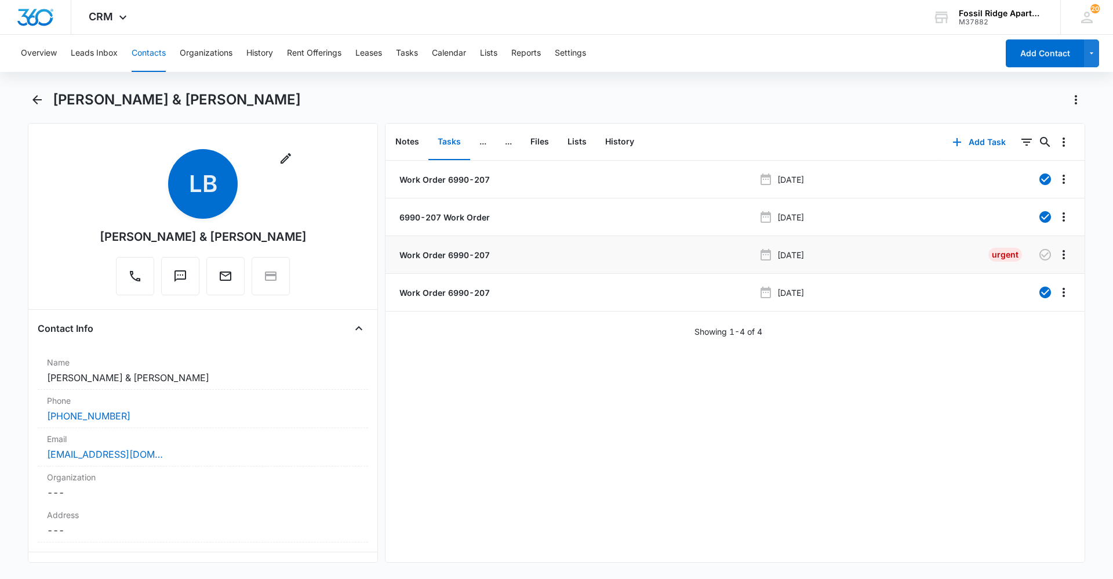
click at [424, 253] on p "Work Order 6990-207" at bounding box center [443, 255] width 93 height 12
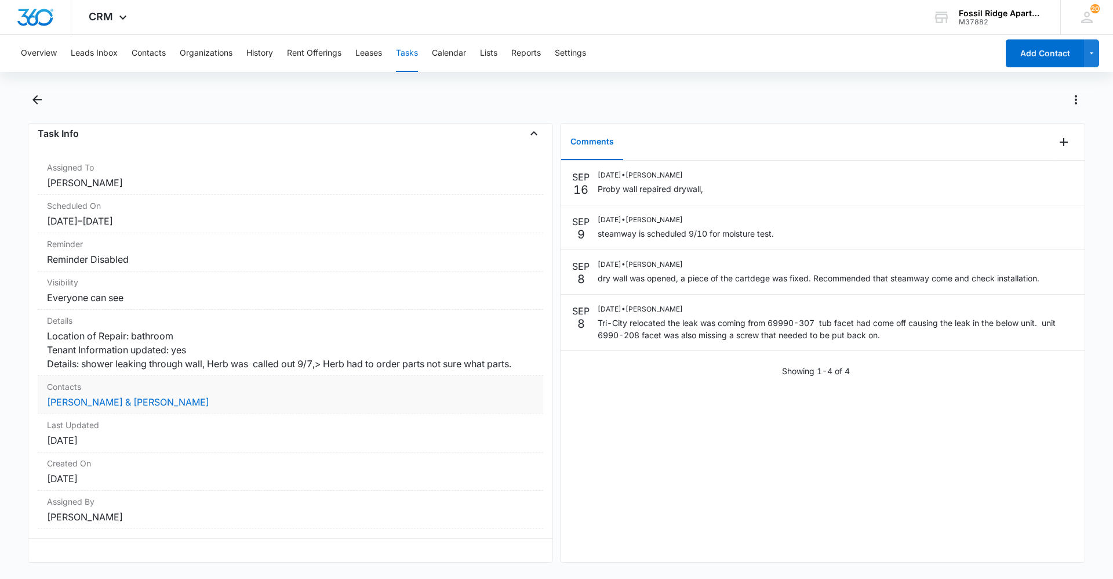
scroll to position [99, 0]
click at [408, 54] on button "Tasks" at bounding box center [407, 53] width 22 height 37
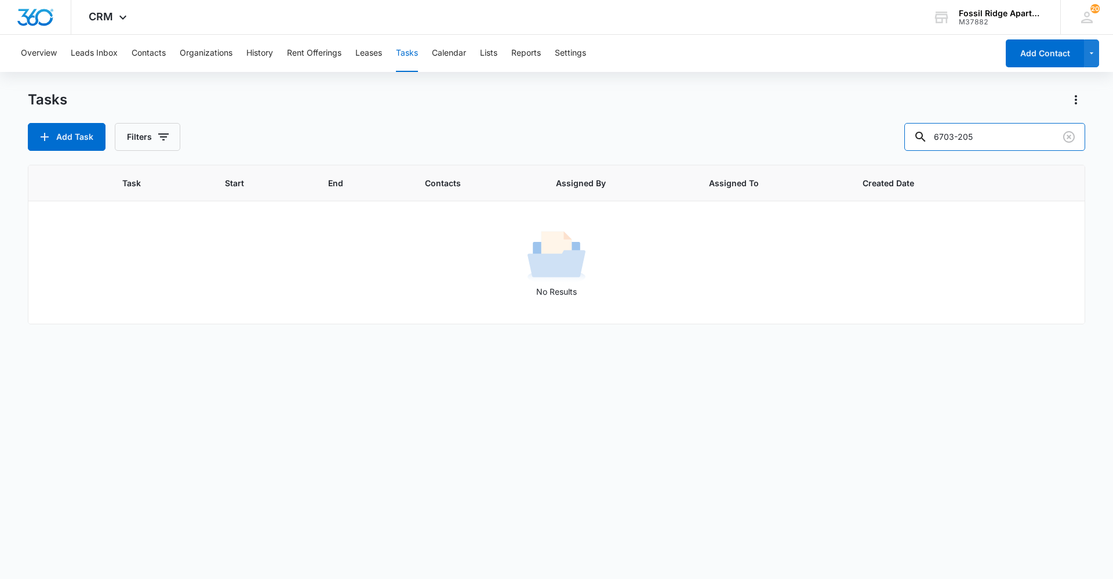
drag, startPoint x: 984, startPoint y: 137, endPoint x: 866, endPoint y: 124, distance: 119.1
click at [866, 124] on div "Add Task Filters 6703-205" at bounding box center [557, 137] width 1058 height 28
type input "5974-767106"
click at [146, 52] on button "Contacts" at bounding box center [149, 53] width 34 height 37
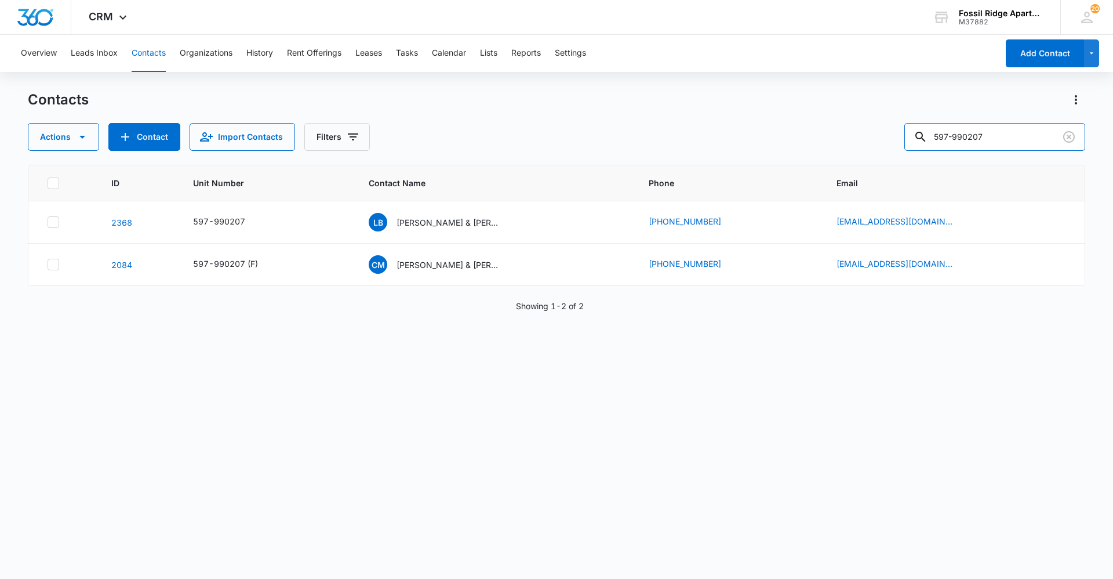
drag, startPoint x: 1014, startPoint y: 132, endPoint x: 836, endPoint y: 132, distance: 177.4
click at [848, 133] on div "Actions Contact Import Contacts Filters 597-990207" at bounding box center [557, 137] width 1058 height 28
type input "597-767106"
click at [206, 216] on div "597-767106" at bounding box center [219, 221] width 52 height 12
click at [387, 222] on span "WB" at bounding box center [378, 222] width 19 height 19
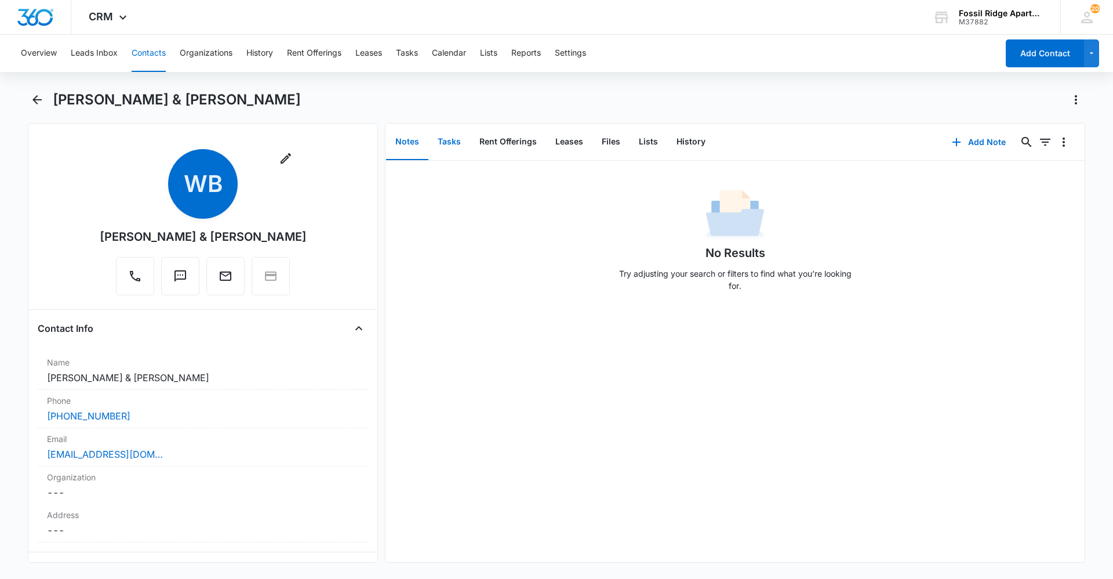
click at [441, 142] on button "Tasks" at bounding box center [450, 142] width 42 height 36
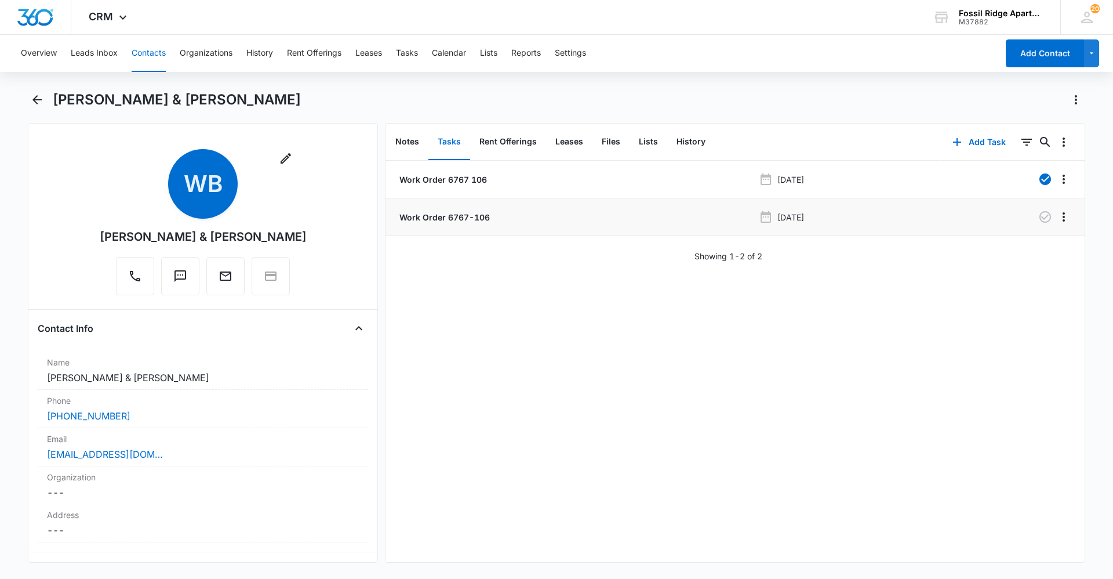
click at [458, 223] on p "Work Order 6767-106" at bounding box center [443, 217] width 93 height 12
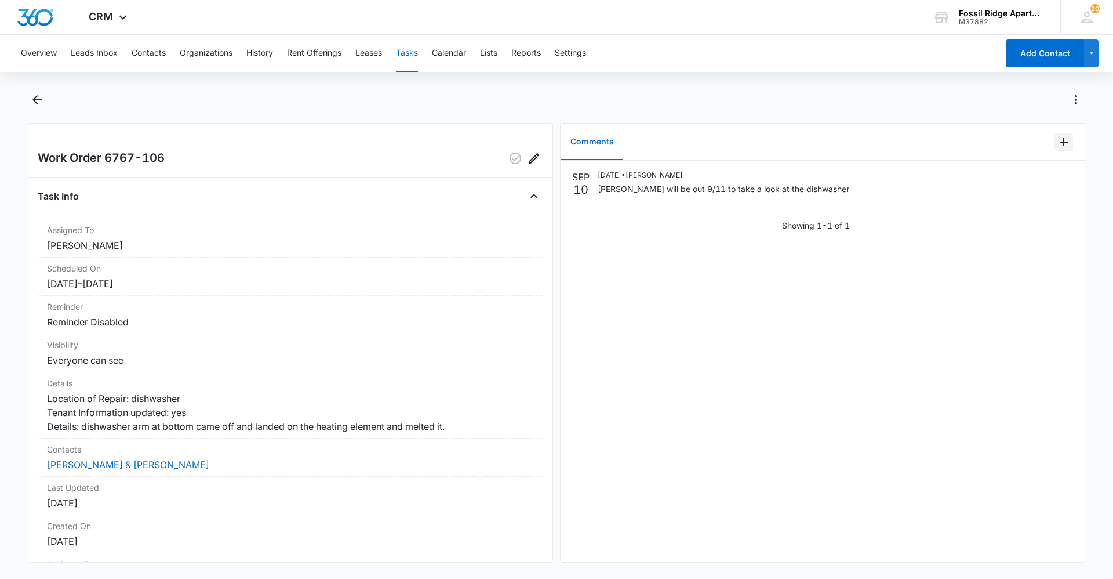
click at [1060, 145] on icon "Add Comment" at bounding box center [1064, 142] width 8 height 8
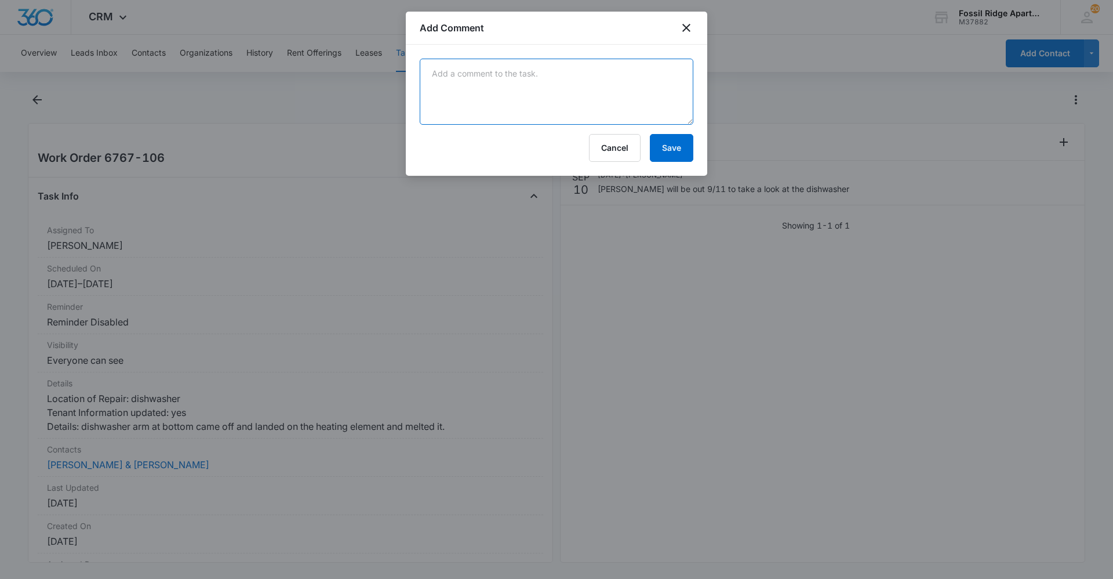
click at [630, 79] on textarea at bounding box center [557, 92] width 274 height 66
type textarea "spray arm replaced on dishwasher"
click at [667, 146] on button "Save" at bounding box center [671, 148] width 43 height 28
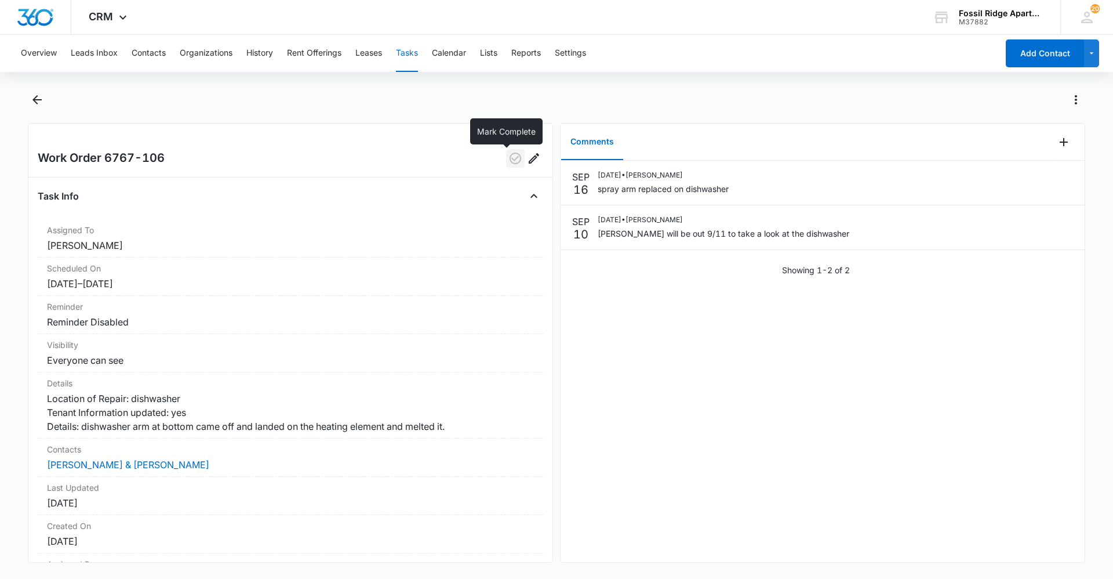
click at [511, 155] on icon "button" at bounding box center [516, 159] width 12 height 12
click at [134, 45] on button "Contacts" at bounding box center [149, 53] width 34 height 37
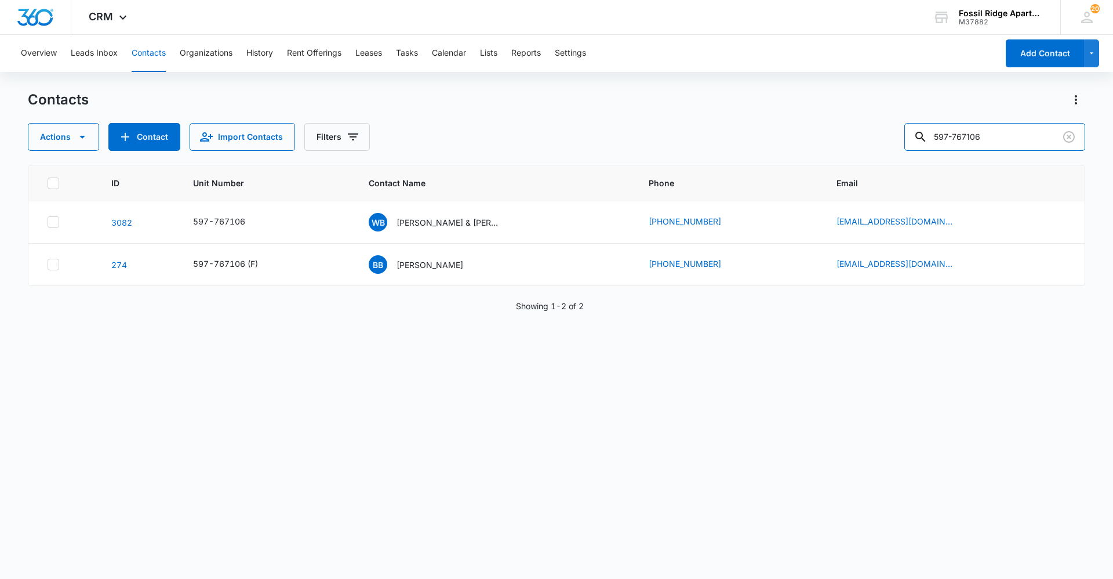
drag, startPoint x: 1015, startPoint y: 141, endPoint x: 847, endPoint y: 142, distance: 168.7
click at [848, 146] on div "Actions Contact Import Contacts Filters 597-767106" at bounding box center [557, 137] width 1058 height 28
type input "597-887201"
click at [456, 224] on p "Ernestina Patino De Orozco, Jesus Enrique Orozco Mendez" at bounding box center [449, 222] width 104 height 12
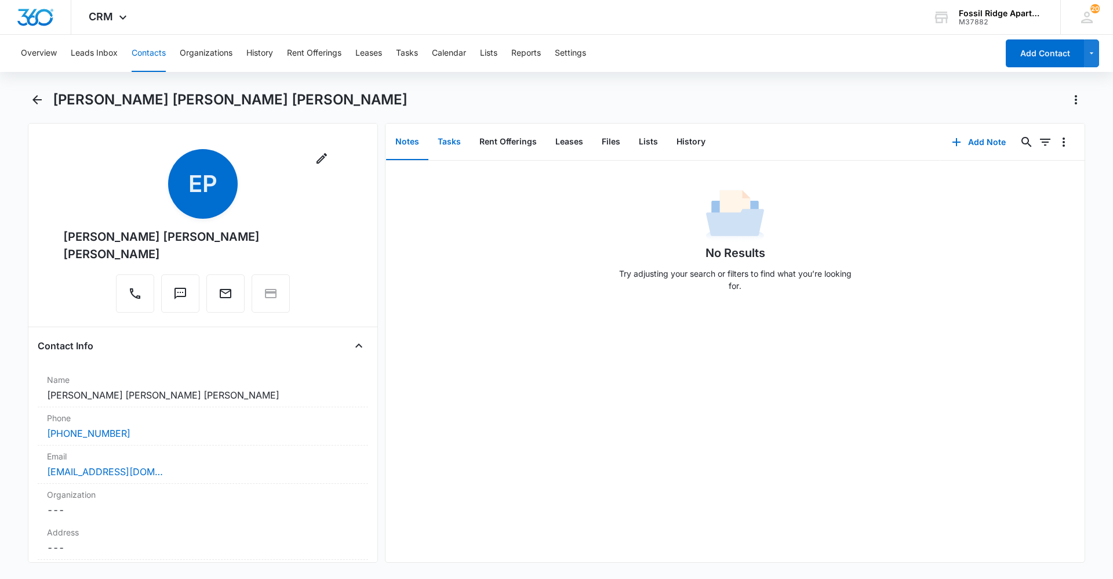
click at [457, 131] on button "Tasks" at bounding box center [450, 142] width 42 height 36
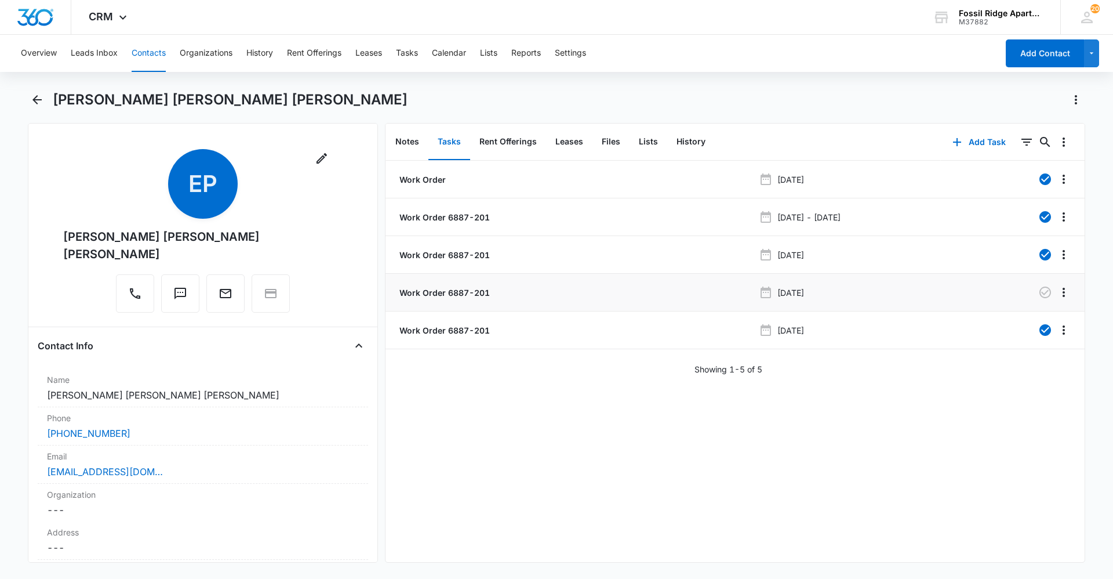
click at [455, 293] on p "Work Order 6887-201" at bounding box center [443, 292] width 93 height 12
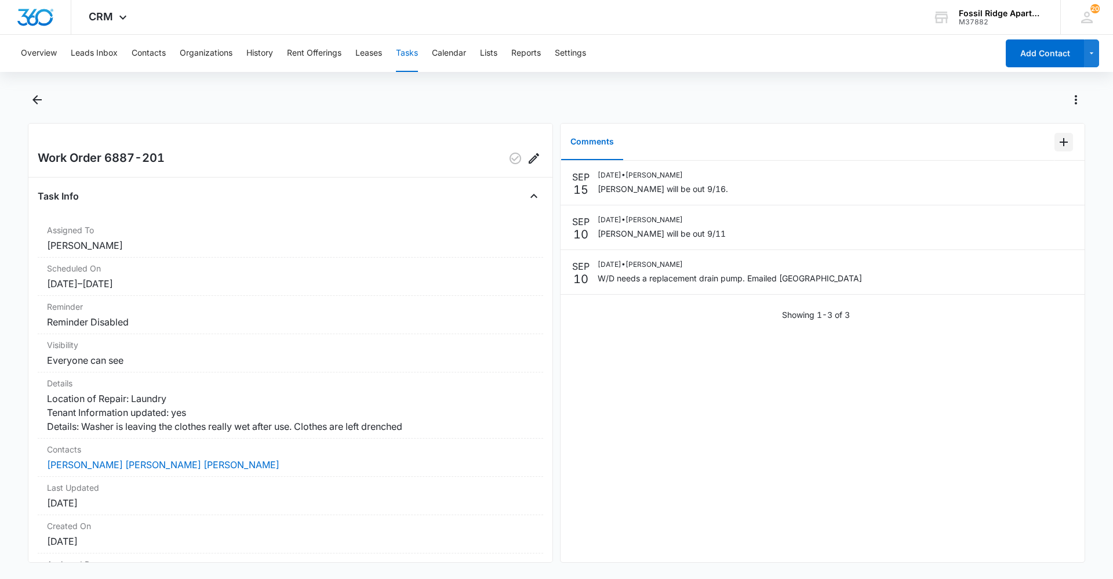
click at [1057, 137] on icon "Add Comment" at bounding box center [1064, 142] width 14 height 14
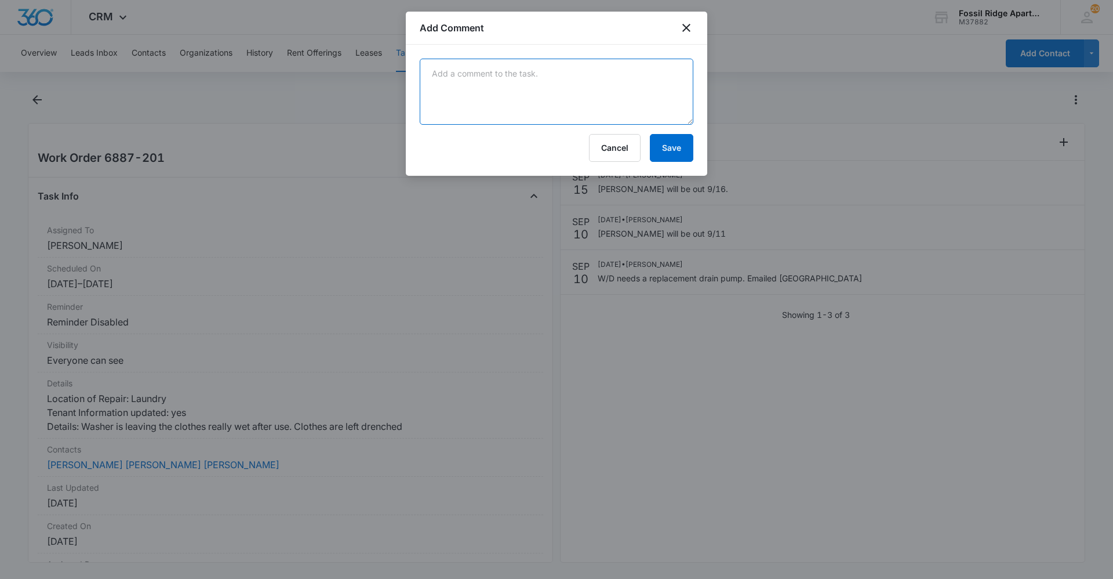
click at [509, 74] on textarea at bounding box center [557, 92] width 274 height 66
type textarea "main board was replaced"
click at [656, 145] on button "Save" at bounding box center [671, 148] width 43 height 28
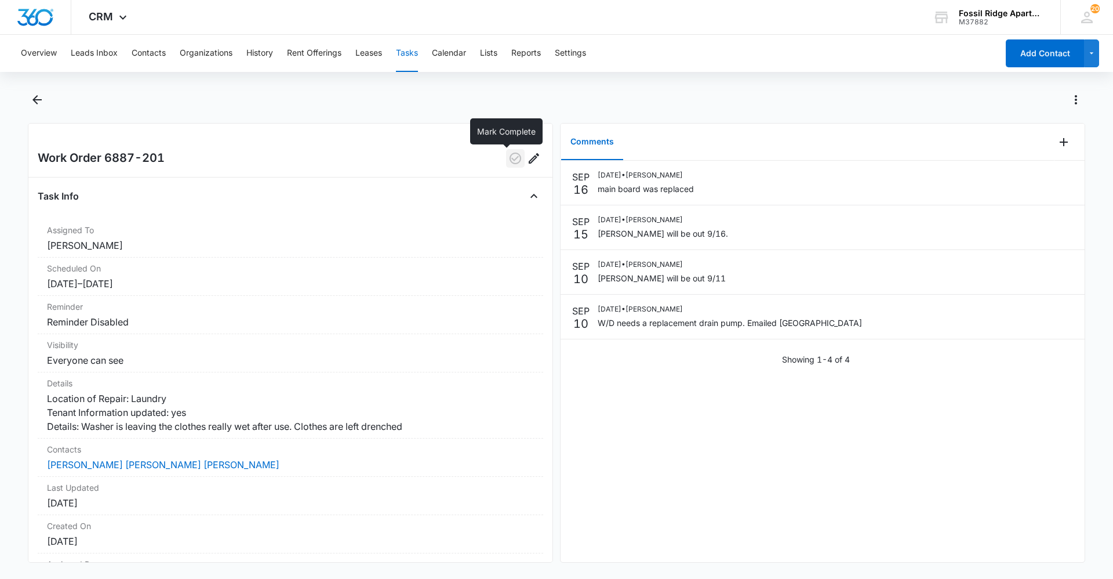
click at [513, 154] on icon "button" at bounding box center [516, 158] width 14 height 14
click at [124, 46] on div "Overview Leads Inbox Contacts Organizations History Rent Offerings Leases Tasks…" at bounding box center [506, 53] width 984 height 37
click at [150, 55] on button "Contacts" at bounding box center [149, 53] width 34 height 37
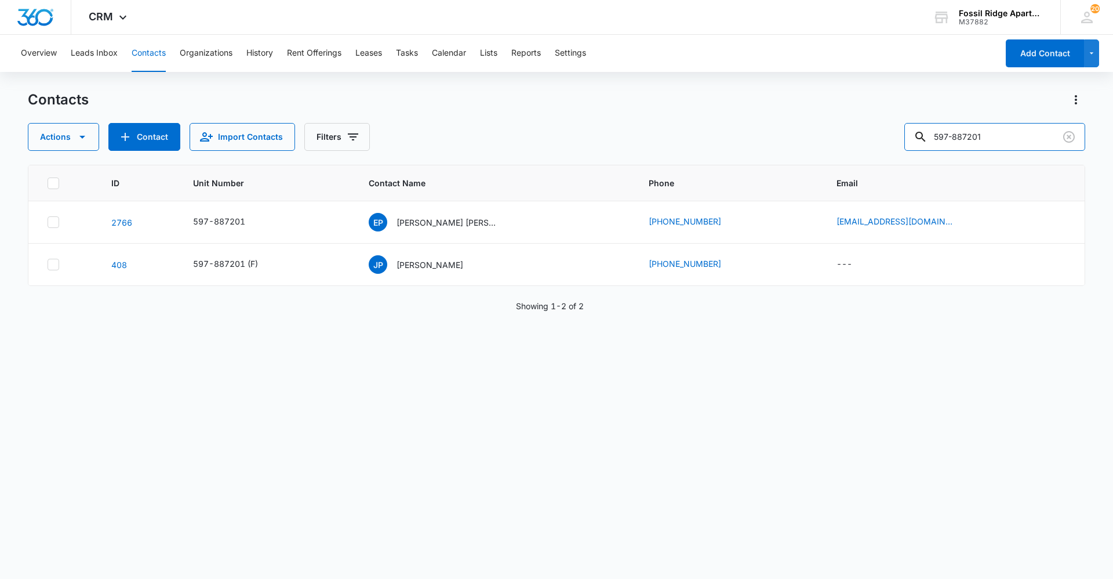
drag, startPoint x: 1005, startPoint y: 132, endPoint x: 858, endPoint y: 147, distance: 148.1
click at [859, 147] on div "Actions Contact Import Contacts Filters 597-887201" at bounding box center [557, 137] width 1058 height 28
type input "6"
type input "597-790106"
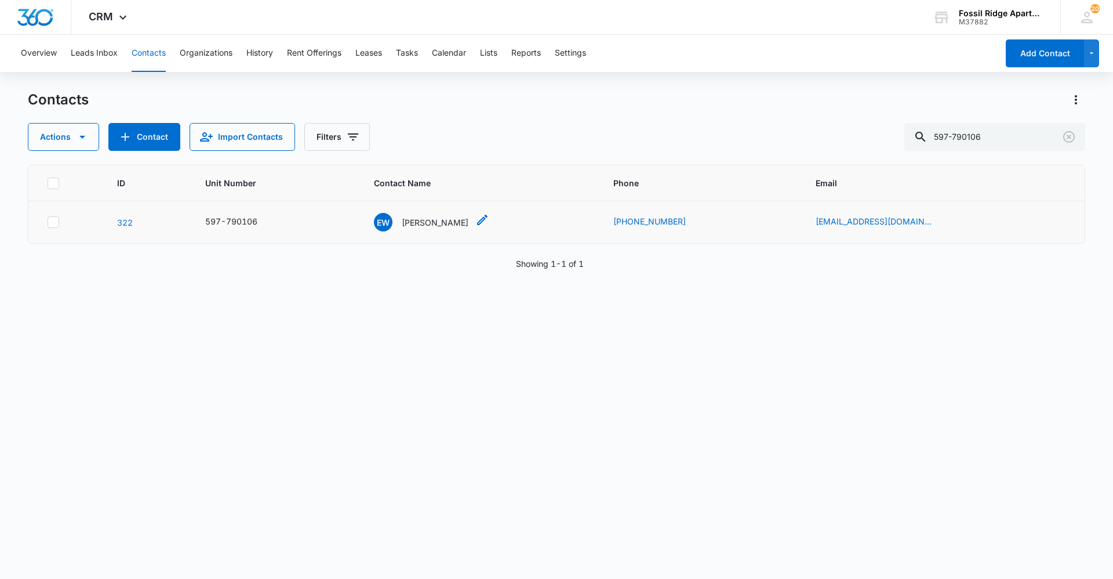
click at [441, 218] on p "[PERSON_NAME]" at bounding box center [435, 222] width 67 height 12
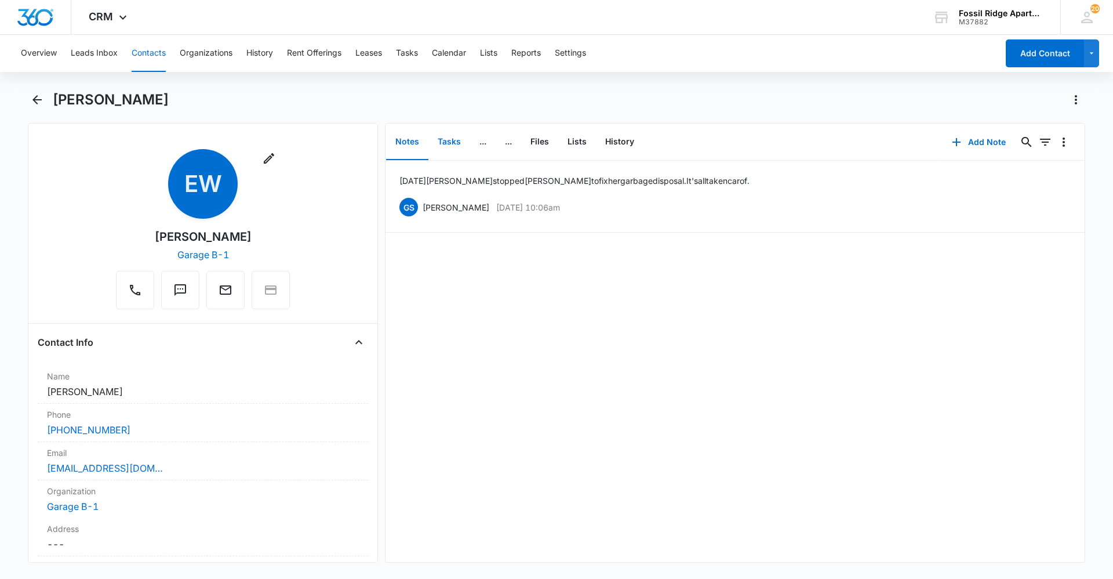
click at [456, 145] on button "Tasks" at bounding box center [450, 142] width 42 height 36
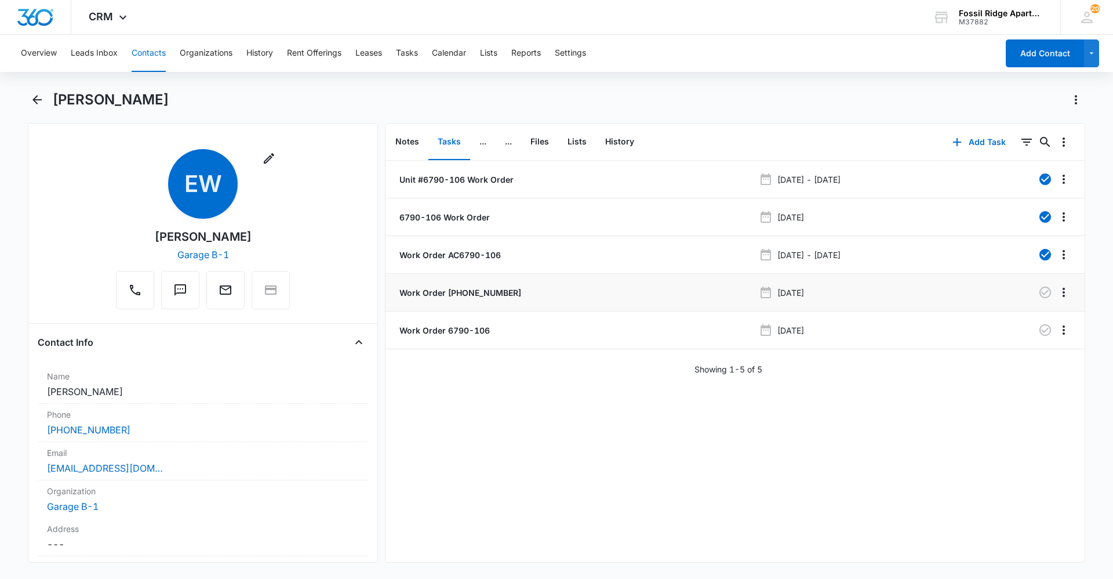
click at [480, 296] on p "Work Order 597-6790-106" at bounding box center [459, 292] width 124 height 12
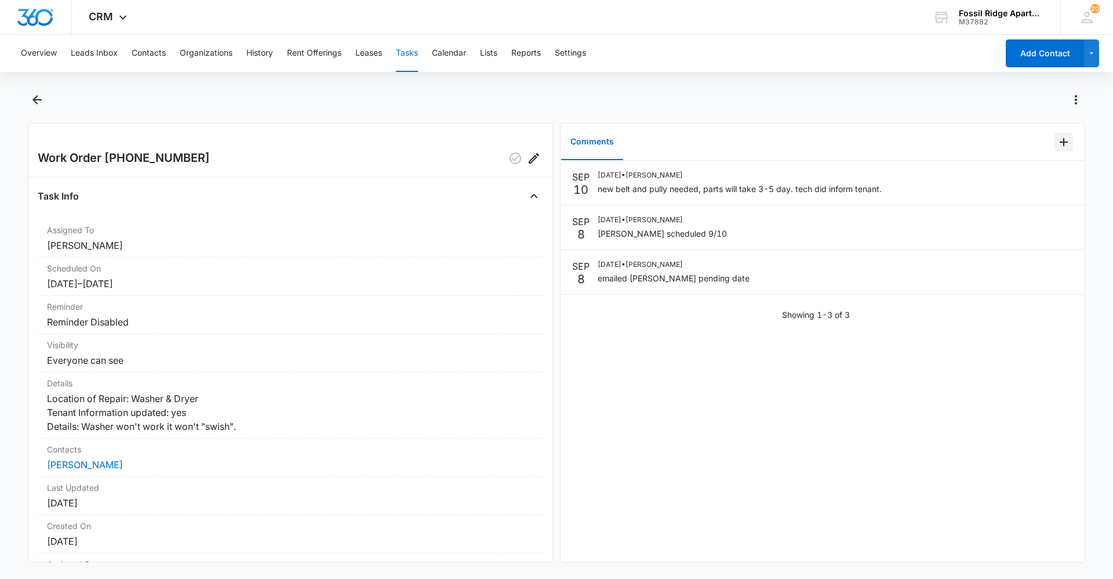
click at [1060, 144] on icon "Add Comment" at bounding box center [1064, 142] width 8 height 8
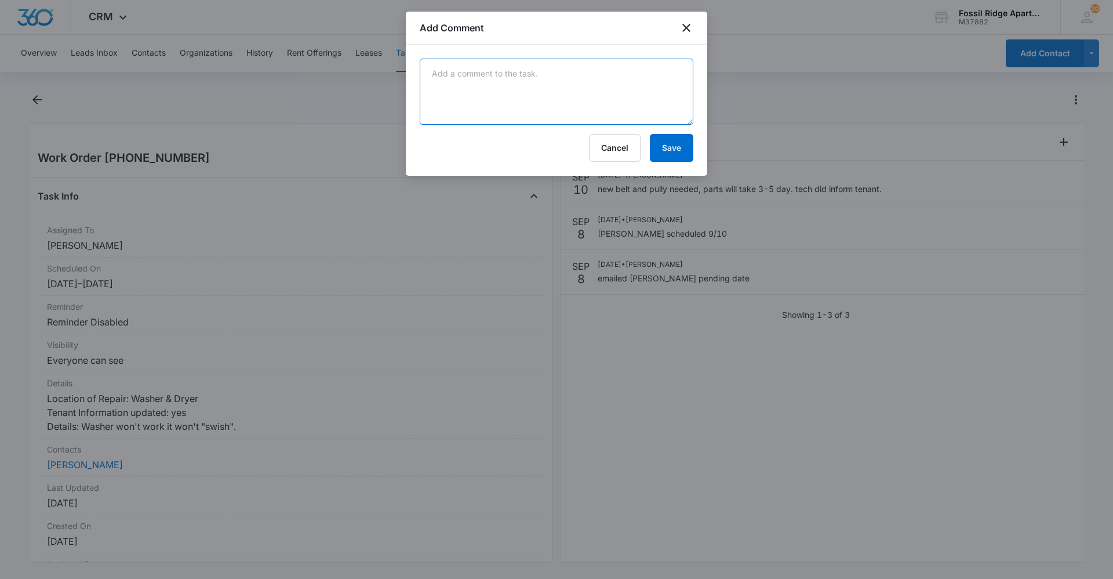
click at [626, 101] on textarea at bounding box center [557, 92] width 274 height 66
type textarea "pending quote for transmission or possibly replacing the whole unit"
click at [667, 148] on button "Save" at bounding box center [671, 148] width 43 height 28
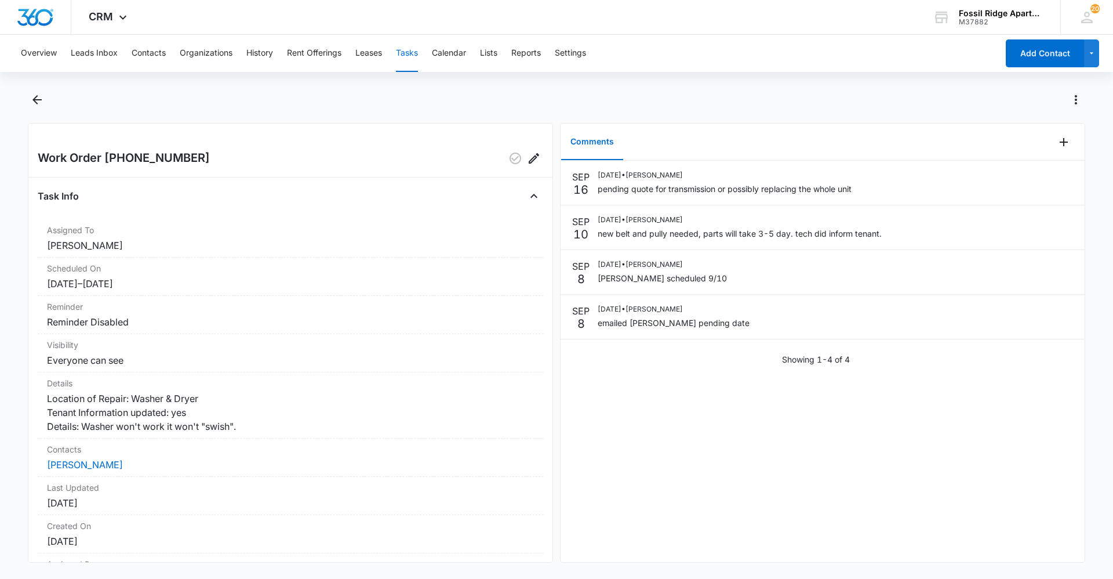
click at [405, 52] on button "Tasks" at bounding box center [407, 53] width 22 height 37
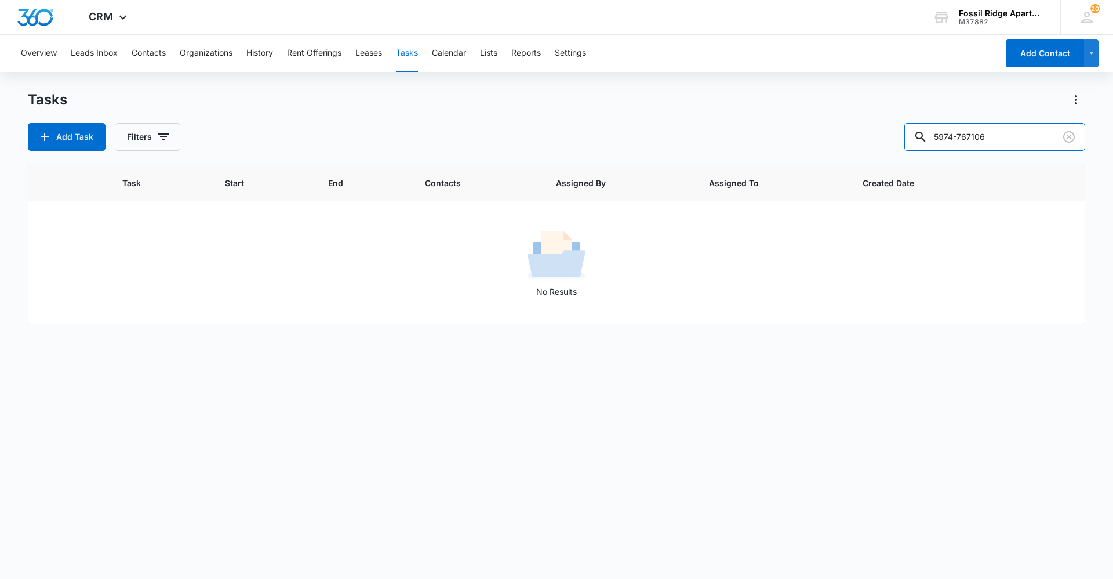
drag, startPoint x: 1025, startPoint y: 137, endPoint x: 822, endPoint y: 117, distance: 204.0
click at [813, 127] on div "Add Task Filters 5974-767106" at bounding box center [557, 137] width 1058 height 28
type input "597-703102"
drag, startPoint x: 1009, startPoint y: 147, endPoint x: 901, endPoint y: 133, distance: 108.8
click at [901, 133] on div "Add Task Filters 597-703102" at bounding box center [557, 137] width 1058 height 28
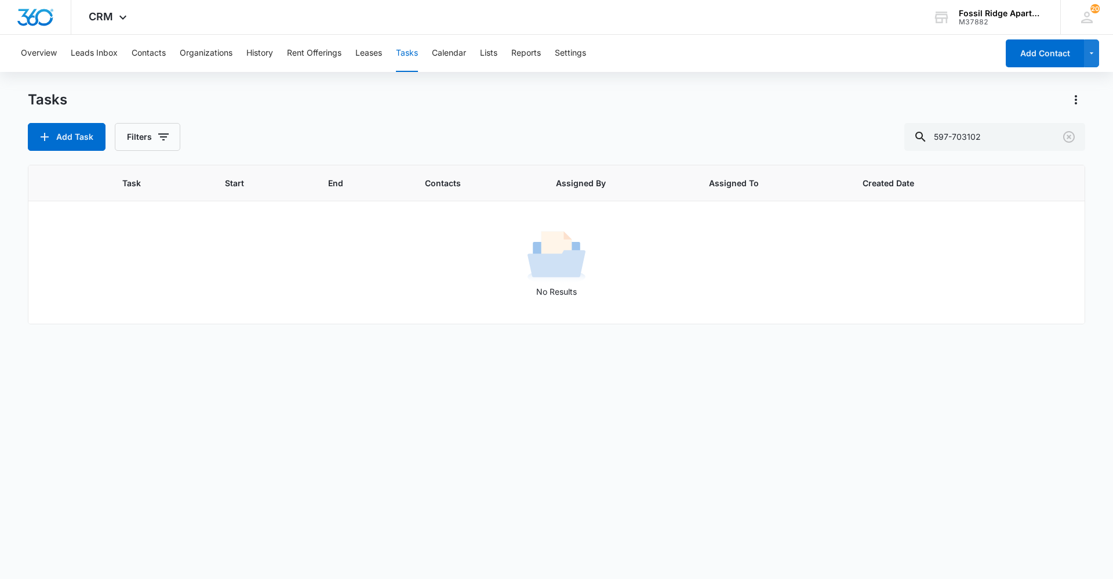
click at [246, 39] on div "Overview Leads Inbox Contacts Organizations History Rent Offerings Leases Tasks…" at bounding box center [506, 53] width 984 height 37
click at [250, 49] on button "History" at bounding box center [259, 53] width 27 height 37
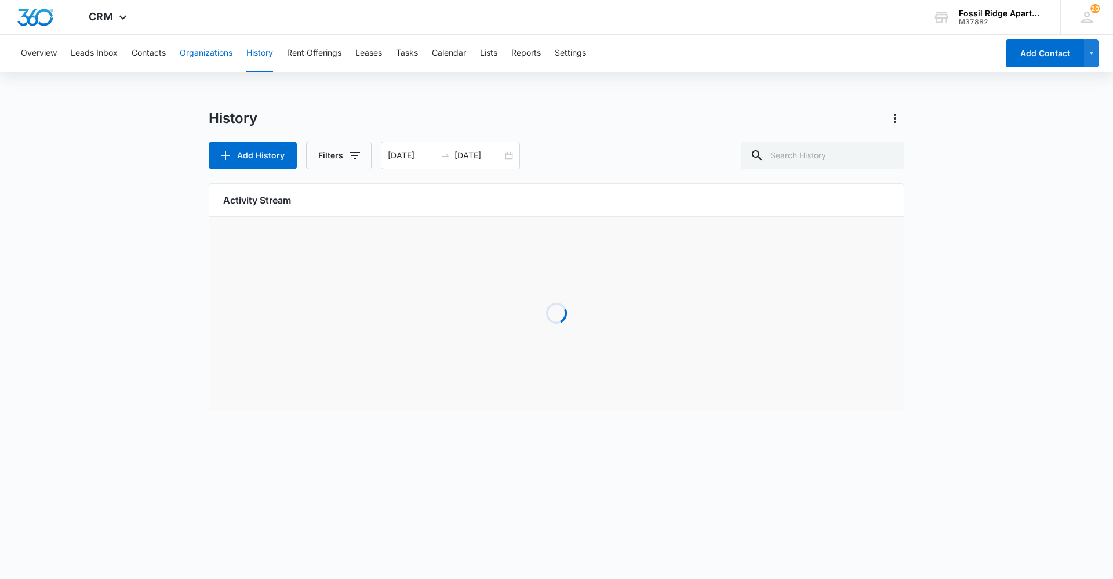
click at [231, 44] on button "Organizations" at bounding box center [206, 53] width 53 height 37
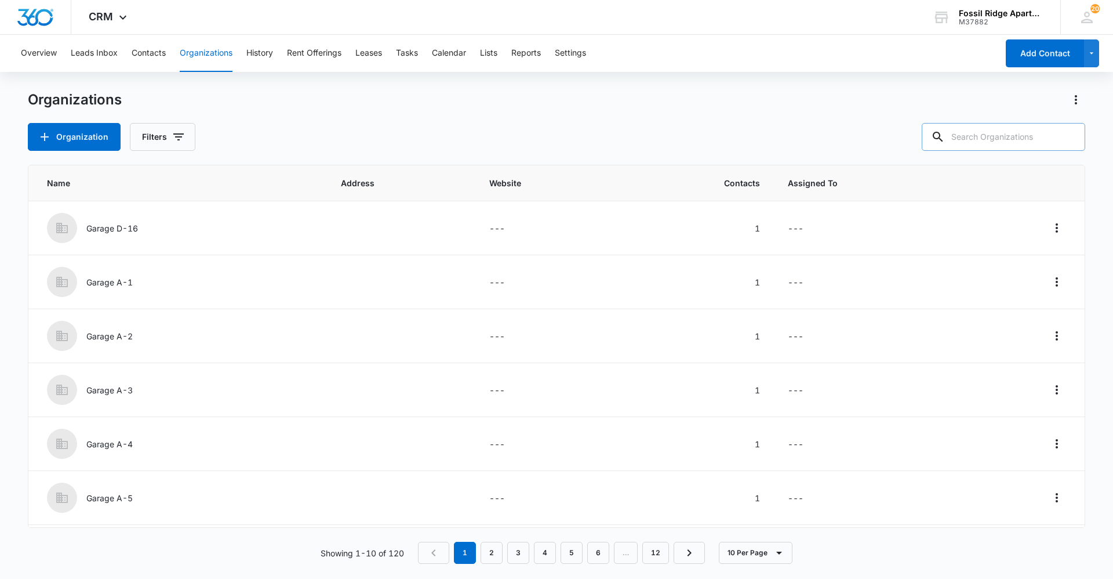
click at [1038, 148] on input "text" at bounding box center [1004, 137] width 164 height 28
paste input "597-703102"
type input "597-703102"
click at [156, 52] on button "Contacts" at bounding box center [149, 53] width 34 height 37
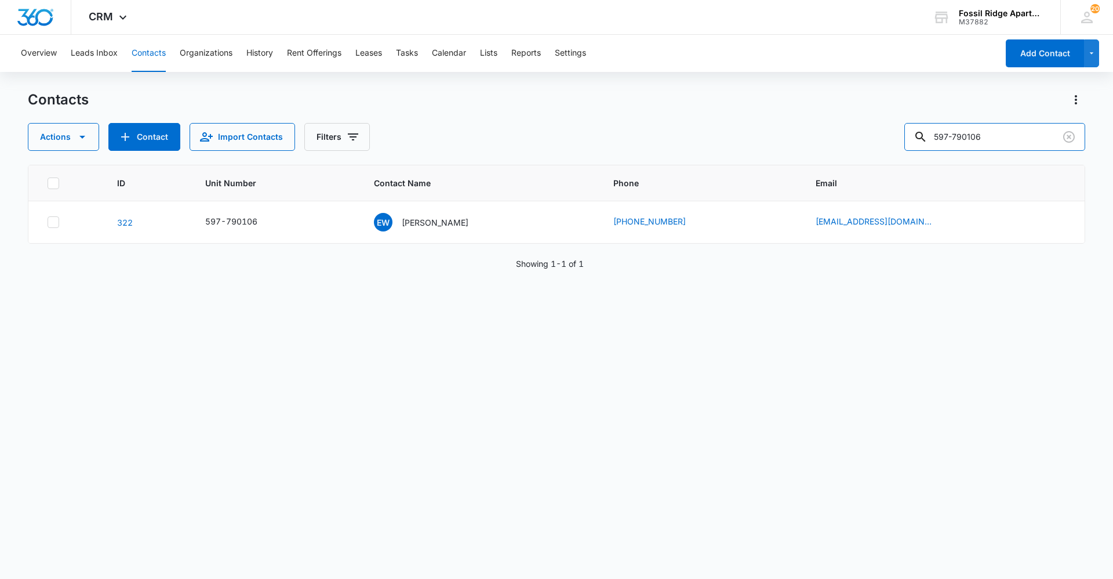
drag, startPoint x: 1005, startPoint y: 133, endPoint x: 904, endPoint y: 131, distance: 100.9
click at [904, 131] on div "Actions Contact Import Contacts Filters 597-790106" at bounding box center [557, 137] width 1058 height 28
paste input "597-703102"
type input "597-703102"
click at [435, 224] on p "Miquela Henry" at bounding box center [435, 222] width 67 height 12
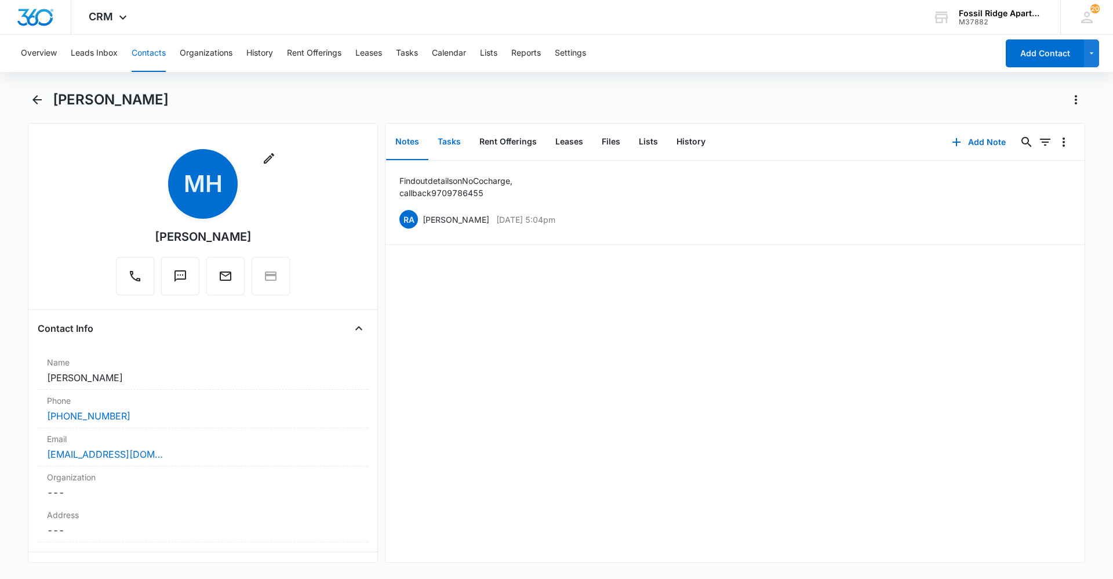
click at [449, 144] on button "Tasks" at bounding box center [450, 142] width 42 height 36
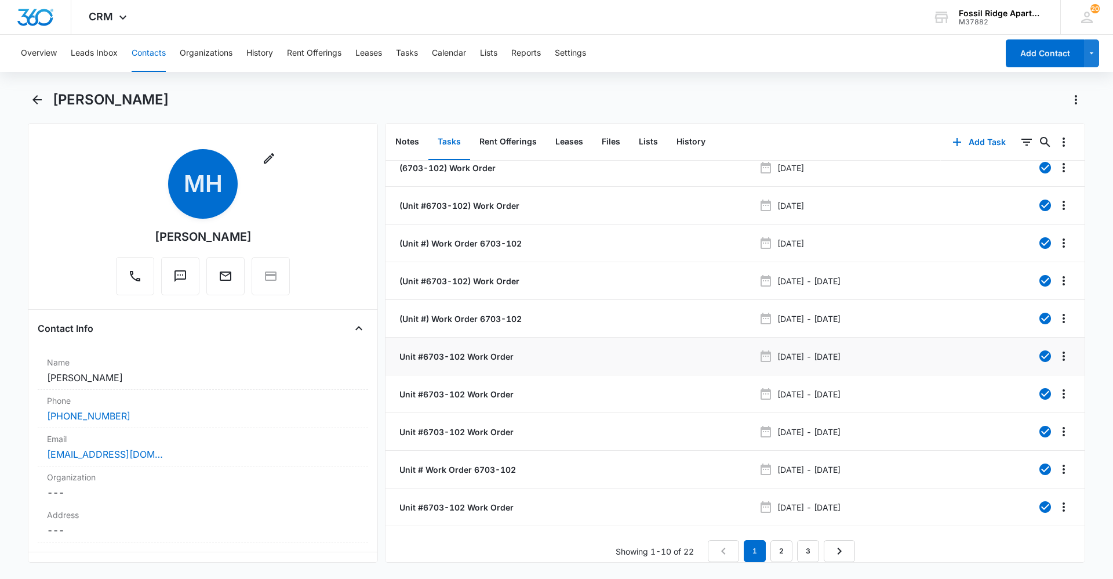
scroll to position [20, 0]
click at [778, 543] on link "2" at bounding box center [782, 551] width 22 height 22
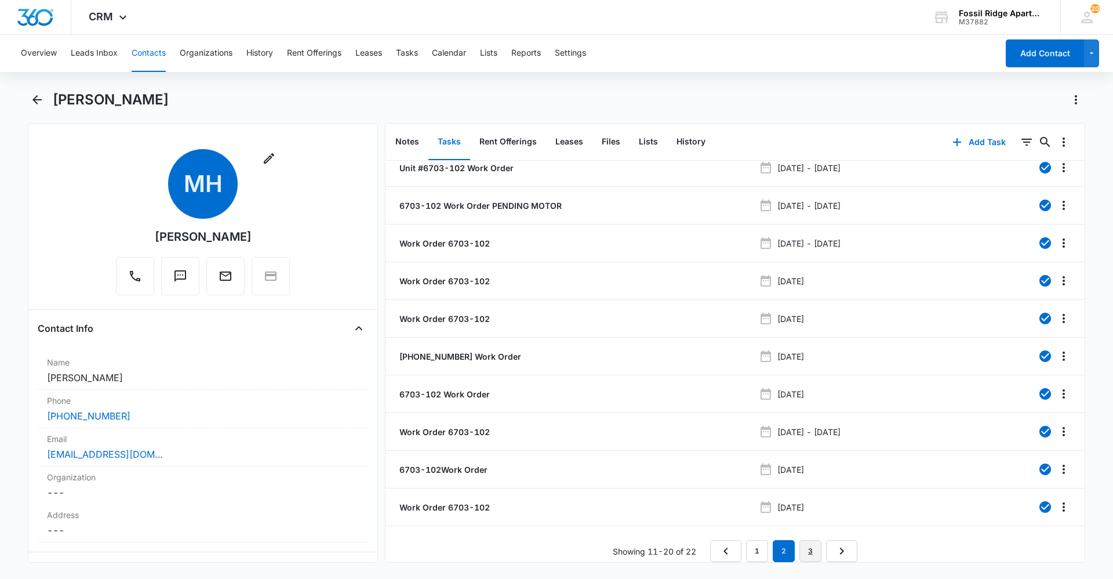
click at [804, 540] on link "3" at bounding box center [811, 551] width 22 height 22
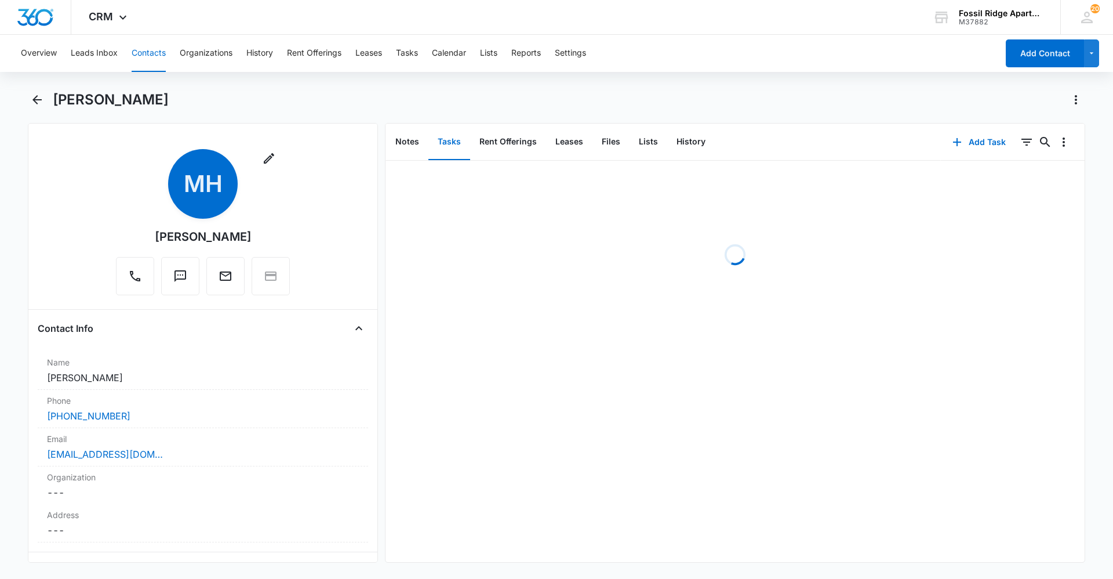
scroll to position [0, 0]
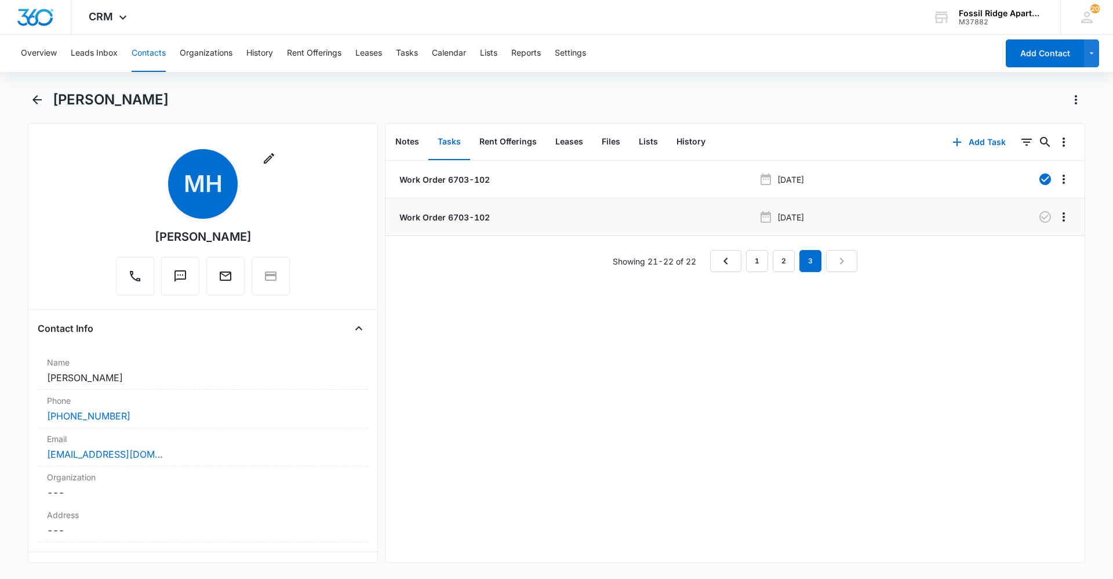
click at [519, 219] on div "Work Order 6703-102" at bounding box center [575, 217] width 357 height 12
click at [471, 221] on p "Work Order 6703-102" at bounding box center [443, 217] width 93 height 12
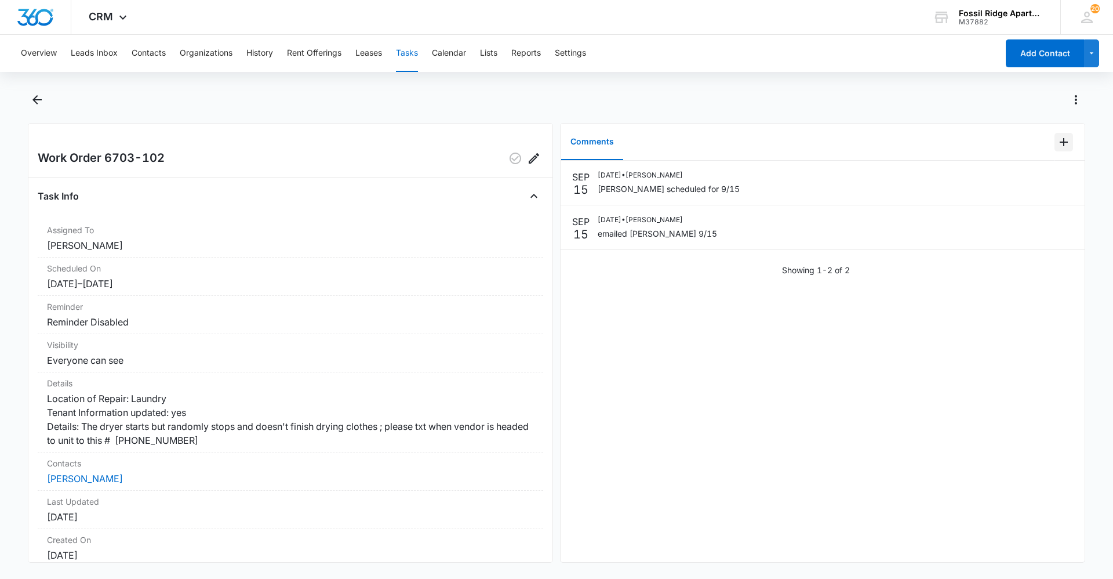
click at [1057, 146] on icon "Add Comment" at bounding box center [1064, 142] width 14 height 14
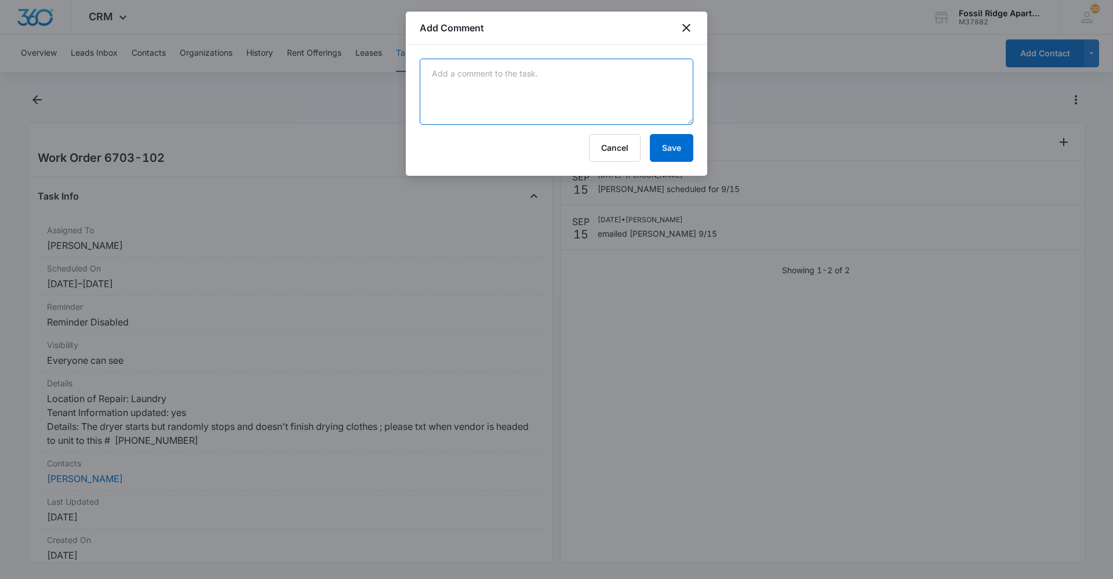
click at [525, 63] on textarea at bounding box center [557, 92] width 274 height 66
type textarea "pending quote on heater assembly"
click at [656, 150] on button "Save" at bounding box center [671, 148] width 43 height 28
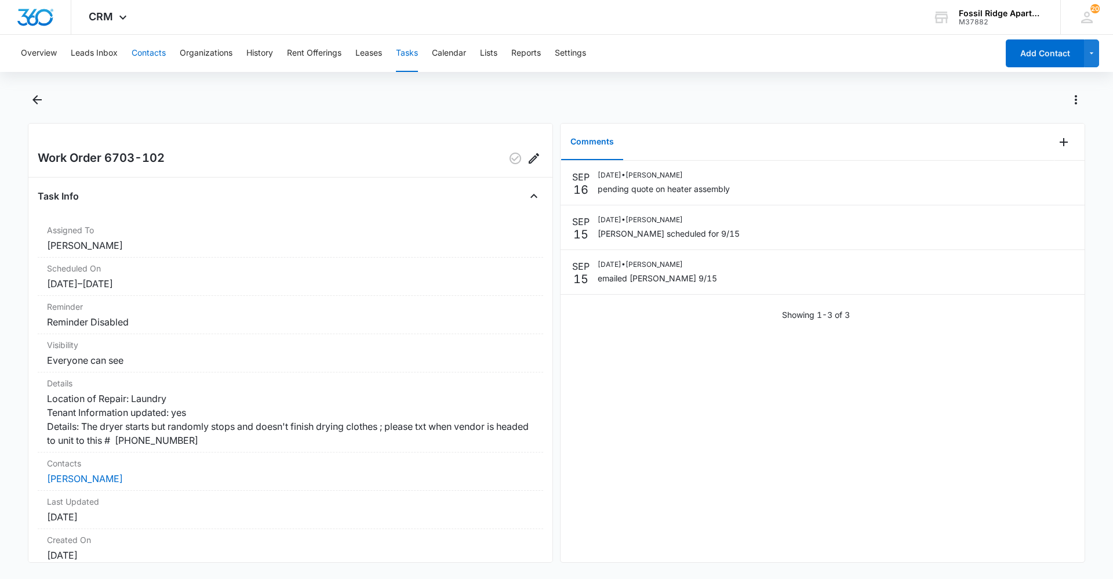
click at [153, 61] on button "Contacts" at bounding box center [149, 53] width 34 height 37
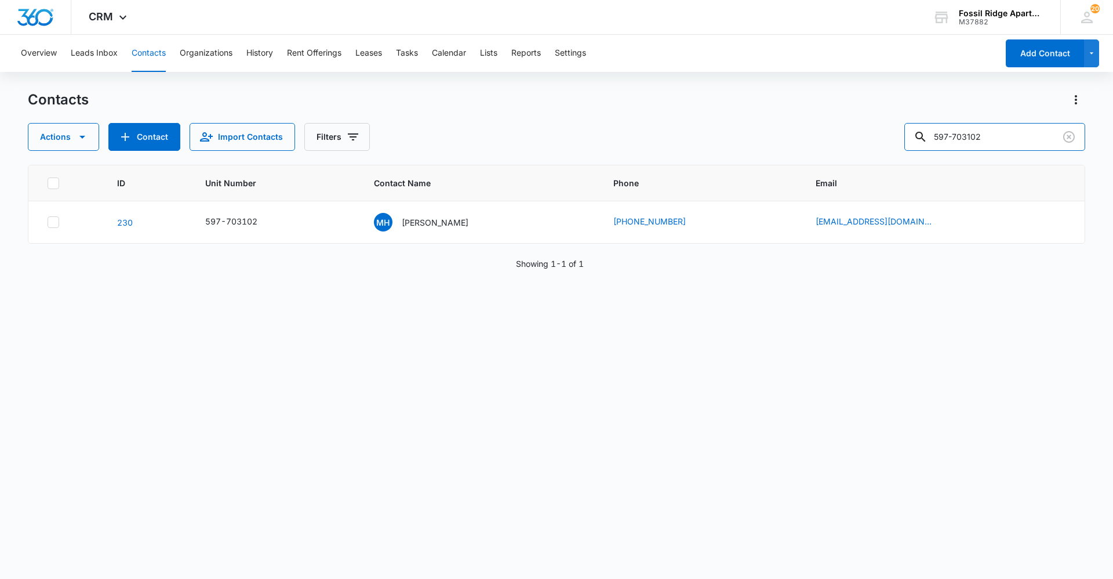
drag, startPoint x: 1000, startPoint y: 137, endPoint x: 881, endPoint y: 147, distance: 118.7
click at [881, 147] on div "Actions Contact Import Contacts Filters 597-703102" at bounding box center [557, 137] width 1058 height 28
type input "6790-106"
click at [458, 223] on p "[PERSON_NAME]" at bounding box center [435, 222] width 67 height 12
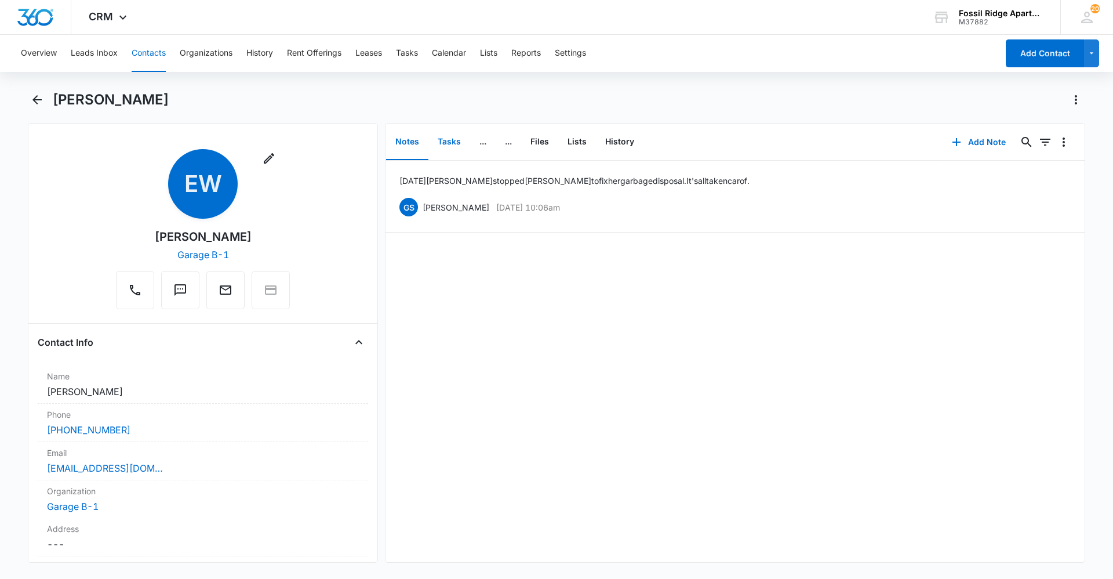
click at [454, 148] on button "Tasks" at bounding box center [450, 142] width 42 height 36
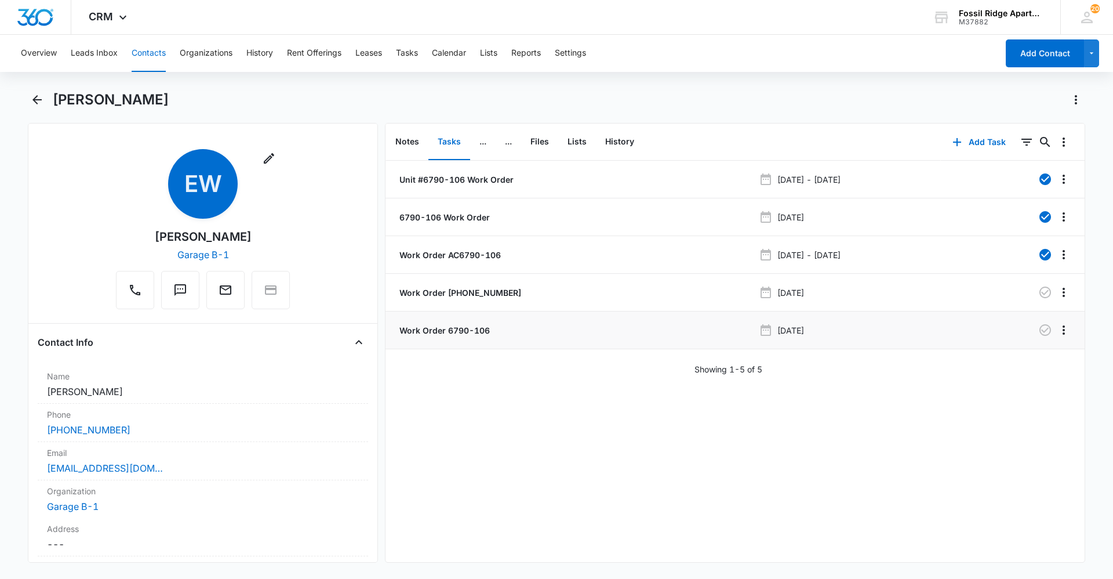
click at [451, 329] on p "Work Order 6790-106" at bounding box center [443, 330] width 93 height 12
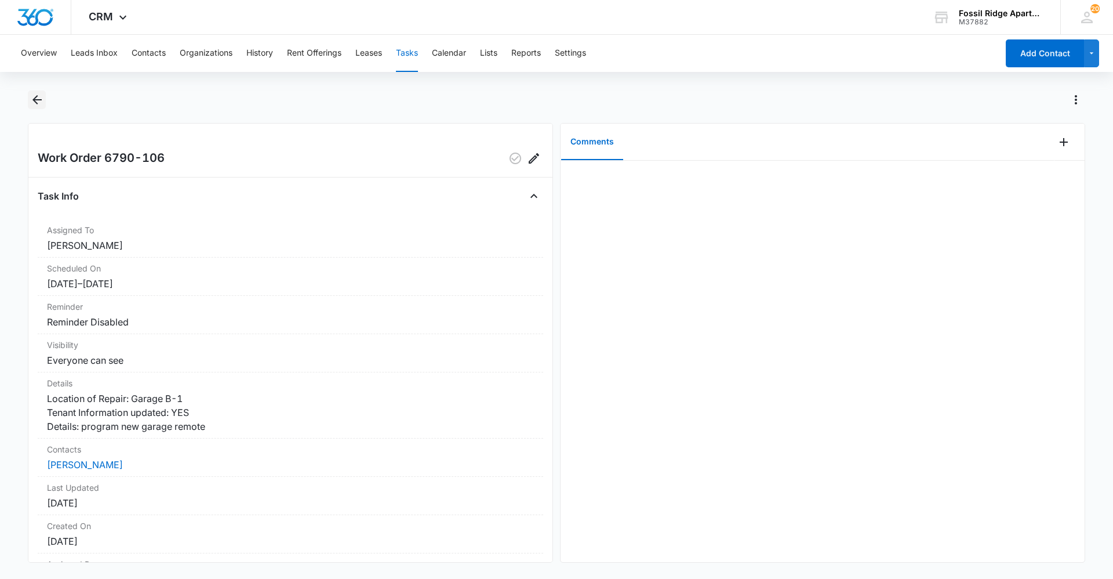
click at [35, 101] on icon "Back" at bounding box center [37, 100] width 14 height 14
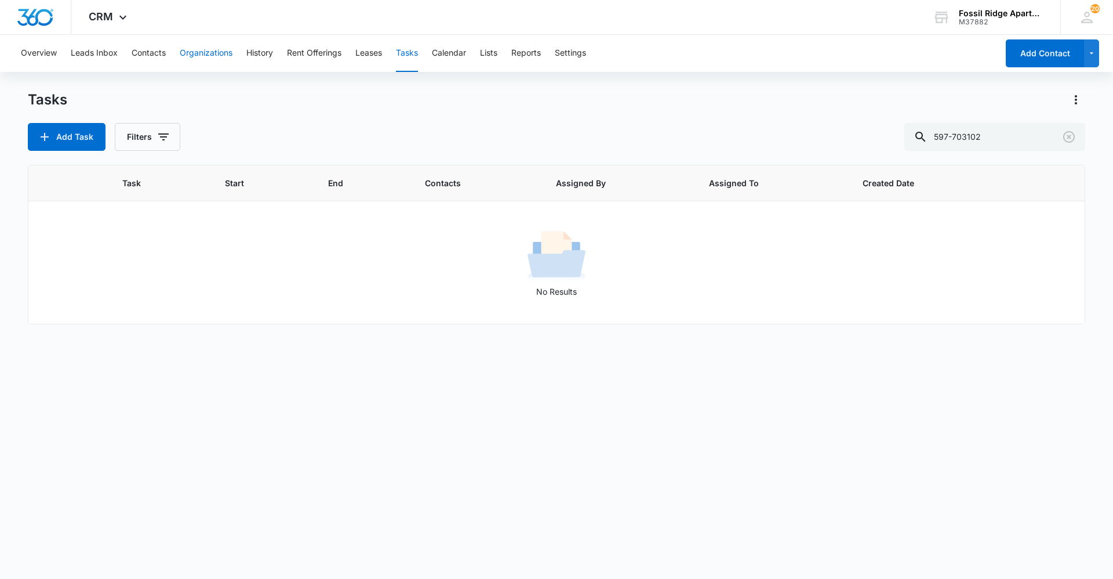
click at [202, 57] on button "Organizations" at bounding box center [206, 53] width 53 height 37
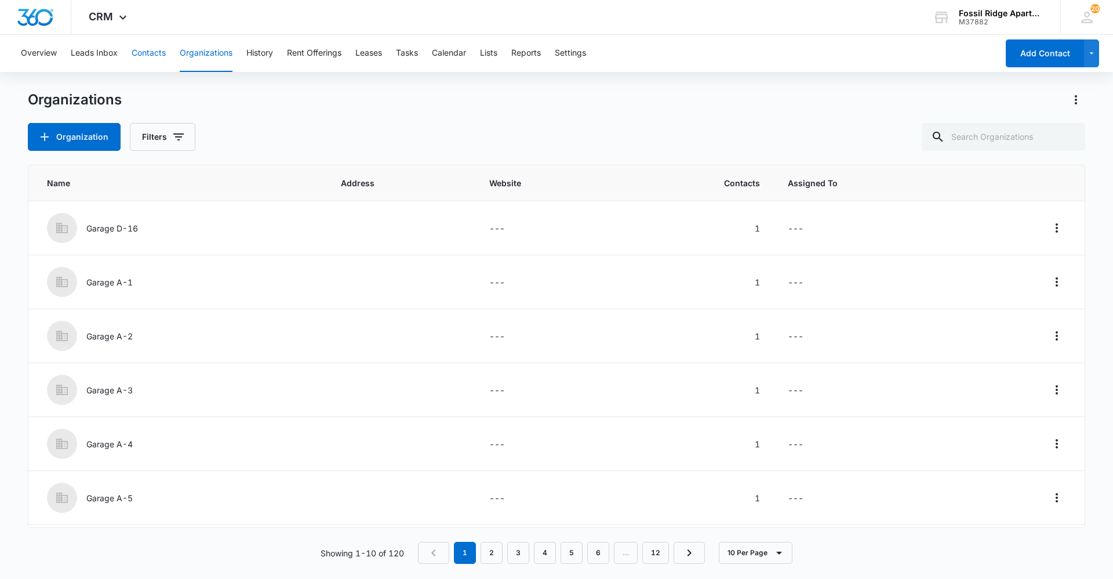
click at [161, 59] on button "Contacts" at bounding box center [149, 53] width 34 height 37
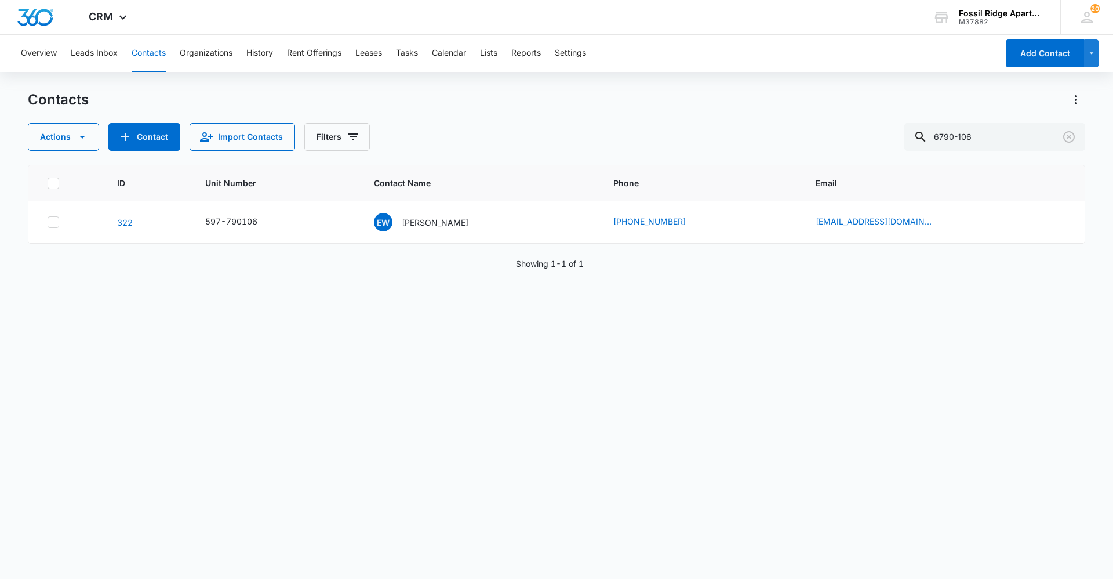
click at [465, 222] on p "[PERSON_NAME]" at bounding box center [435, 222] width 67 height 12
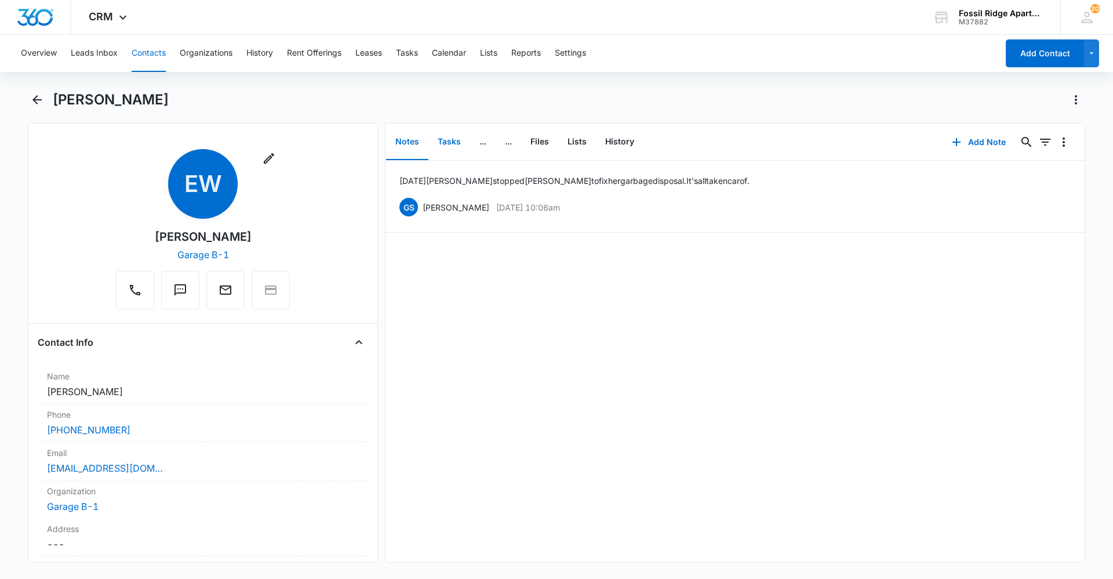
click at [457, 147] on button "Tasks" at bounding box center [450, 142] width 42 height 36
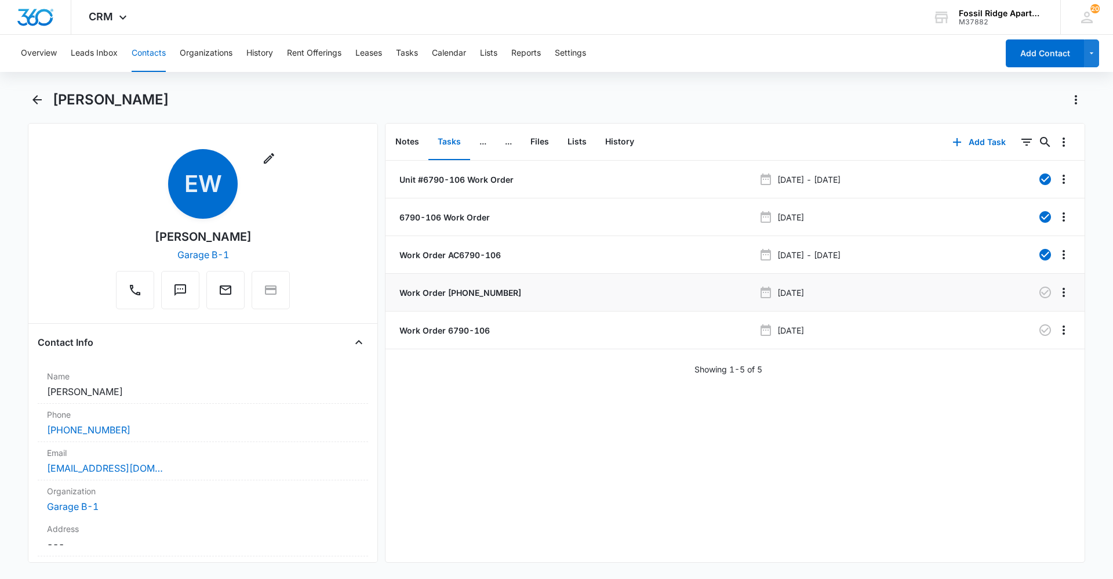
click at [451, 293] on p "Work Order 597-6790-106" at bounding box center [459, 292] width 124 height 12
